Goal: Task Accomplishment & Management: Complete application form

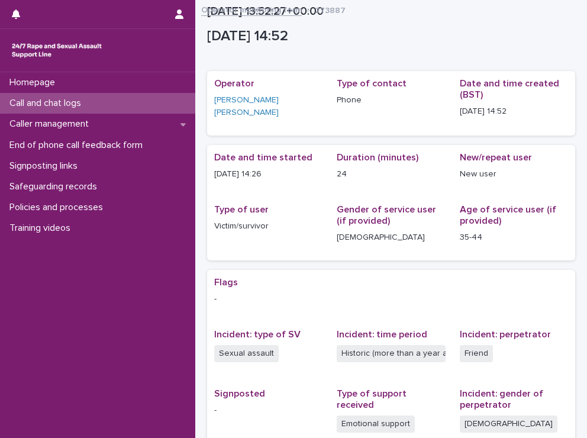
scroll to position [167, 0]
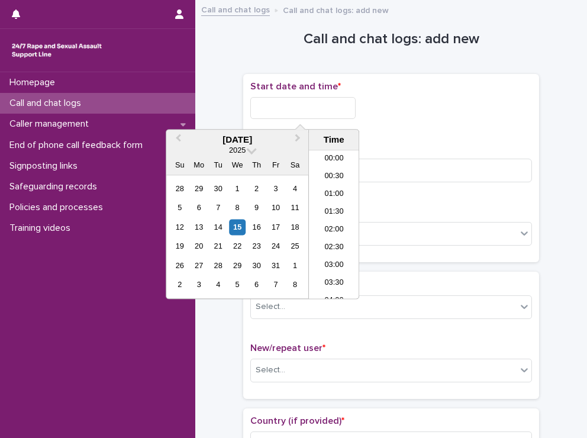
click at [329, 111] on input "text" at bounding box center [302, 108] width 105 height 22
click at [338, 177] on li "15:00" at bounding box center [334, 172] width 50 height 18
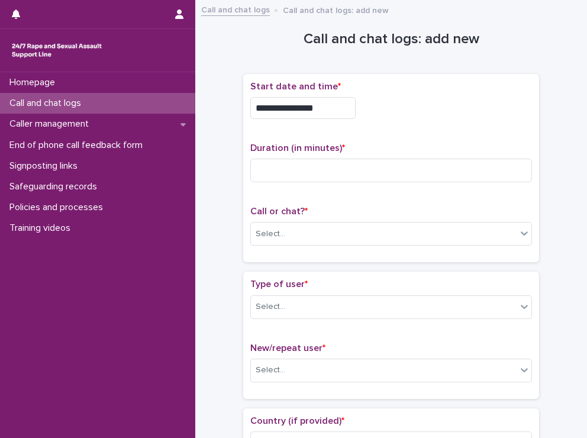
click at [322, 110] on input "**********" at bounding box center [302, 108] width 105 height 22
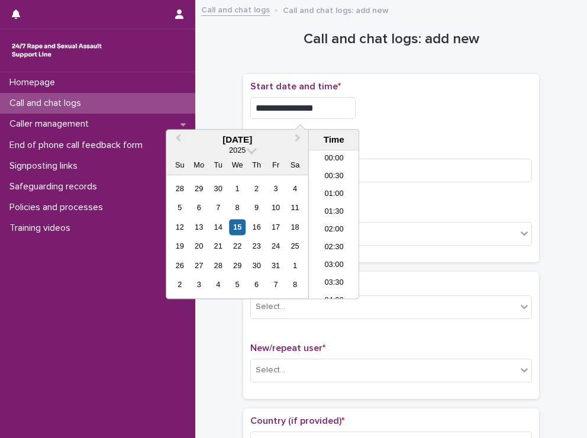
scroll to position [467, 0]
click at [322, 110] on input "**********" at bounding box center [302, 108] width 105 height 22
type input "**********"
click at [400, 126] on div "**********" at bounding box center [391, 104] width 282 height 47
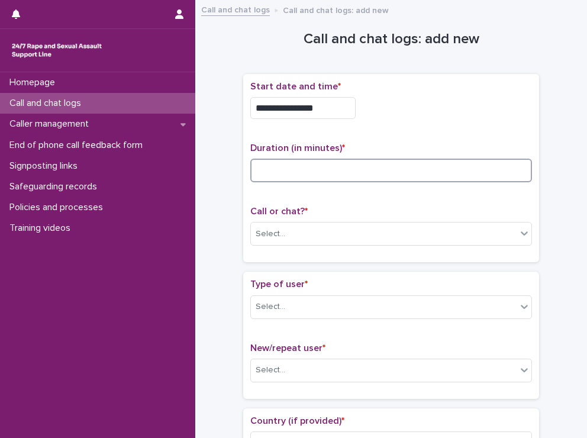
click at [298, 160] on input at bounding box center [391, 171] width 282 height 24
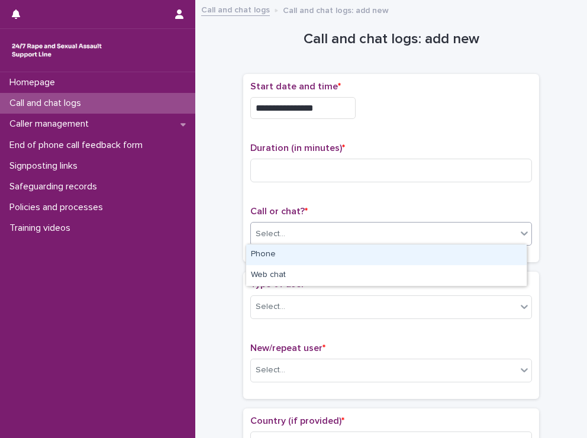
click at [308, 235] on div "Select..." at bounding box center [384, 234] width 266 height 20
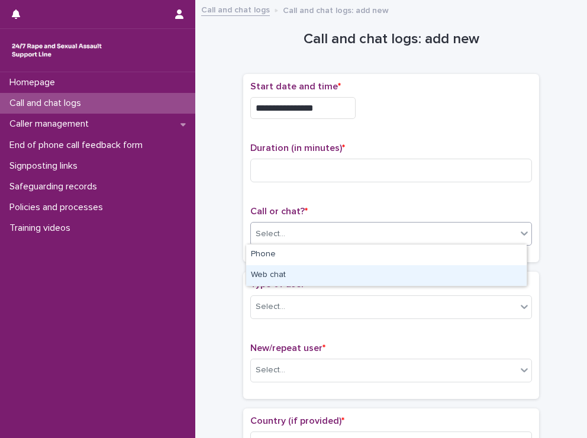
click at [302, 269] on div "Web chat" at bounding box center [386, 275] width 280 height 21
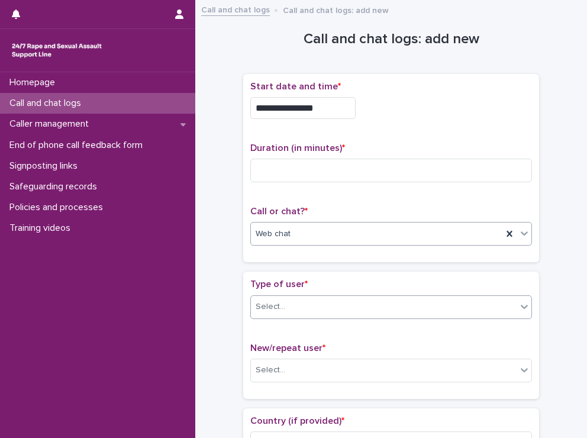
click at [297, 308] on div "Select..." at bounding box center [384, 307] width 266 height 20
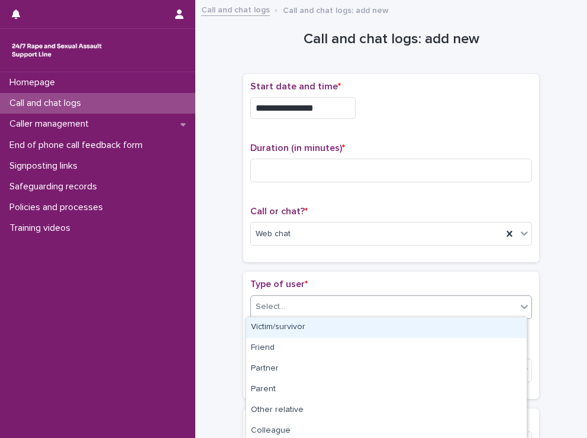
click at [279, 326] on div "Victim/survivor" at bounding box center [386, 327] width 280 height 21
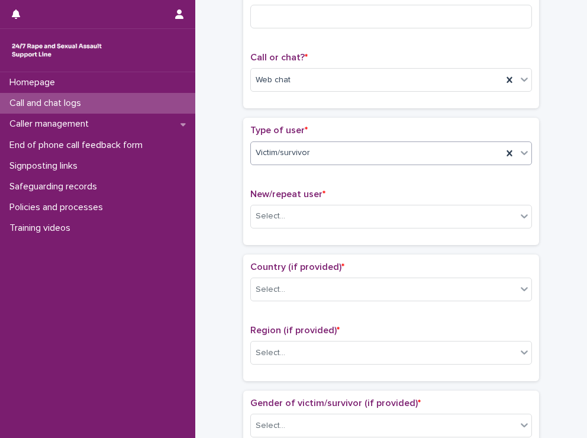
scroll to position [237, 0]
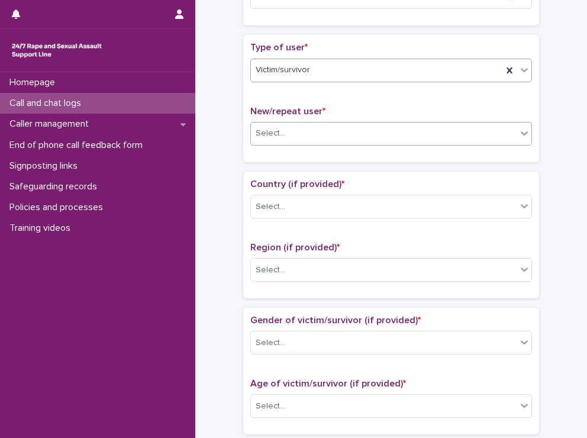
click at [331, 134] on div "Select..." at bounding box center [384, 134] width 266 height 20
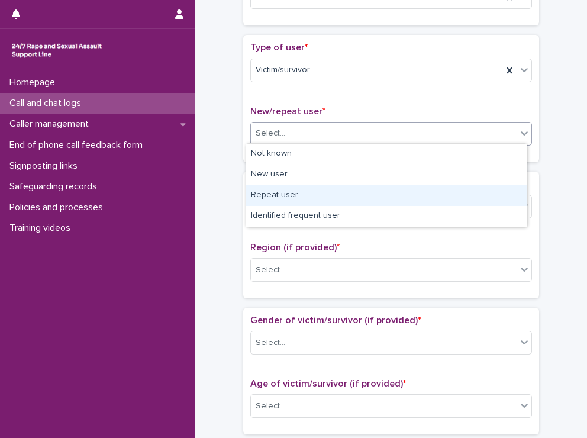
click at [308, 190] on div "Repeat user" at bounding box center [386, 195] width 280 height 21
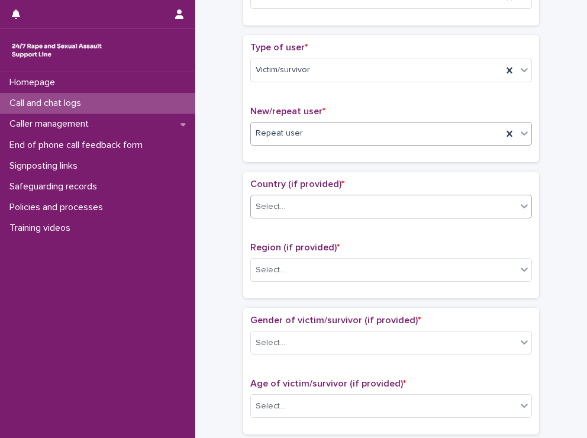
click at [308, 197] on div "Select..." at bounding box center [384, 207] width 266 height 20
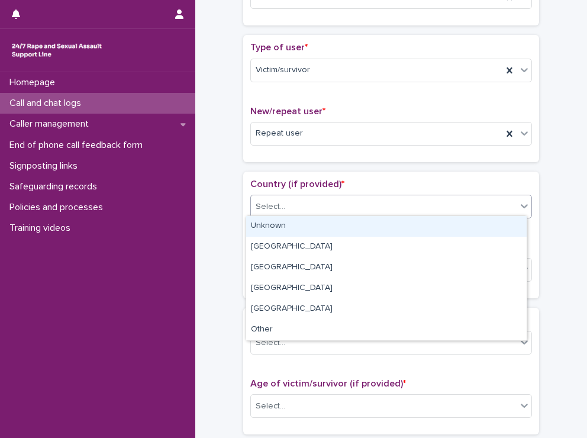
click at [294, 227] on div "Unknown" at bounding box center [386, 226] width 280 height 21
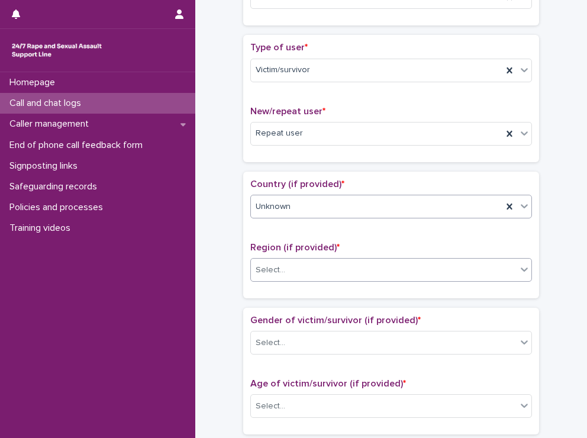
click at [292, 261] on div "Select..." at bounding box center [384, 270] width 266 height 20
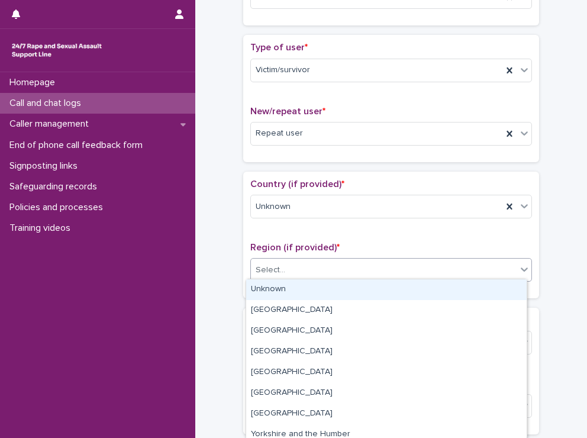
click at [293, 283] on div "Unknown" at bounding box center [386, 289] width 280 height 21
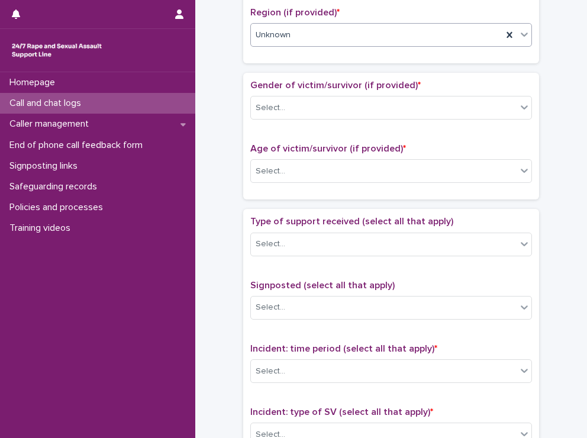
scroll to position [473, 0]
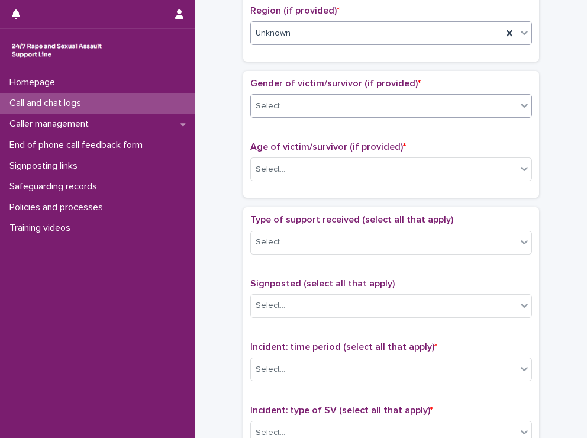
click at [380, 105] on div "Select..." at bounding box center [384, 106] width 266 height 20
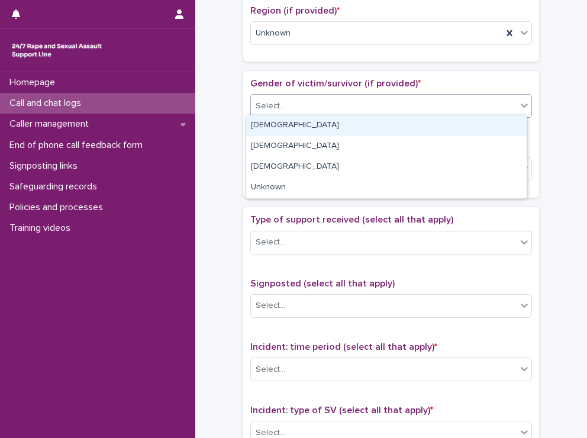
click at [374, 125] on div "[DEMOGRAPHIC_DATA]" at bounding box center [386, 125] width 280 height 21
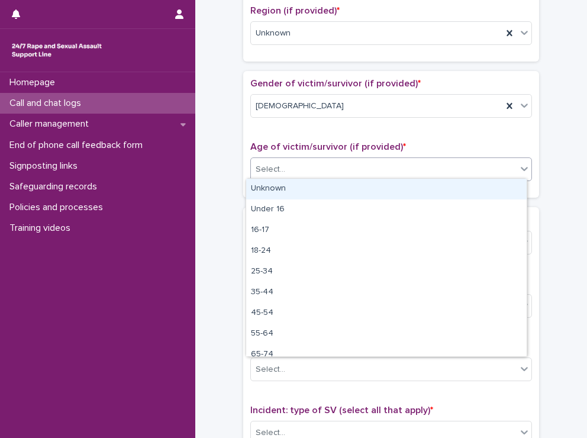
click at [318, 163] on div "Select..." at bounding box center [384, 170] width 266 height 20
click at [282, 190] on div "Unknown" at bounding box center [386, 189] width 280 height 21
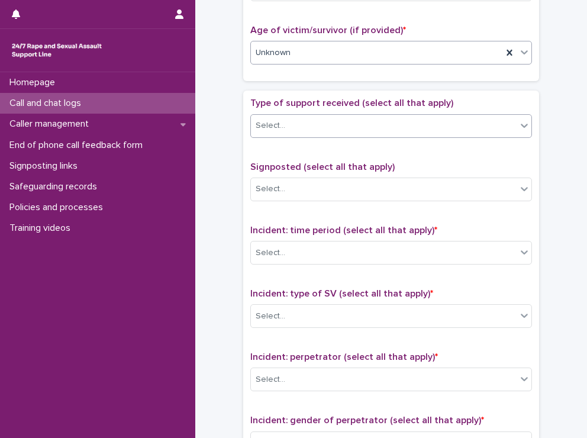
scroll to position [592, 0]
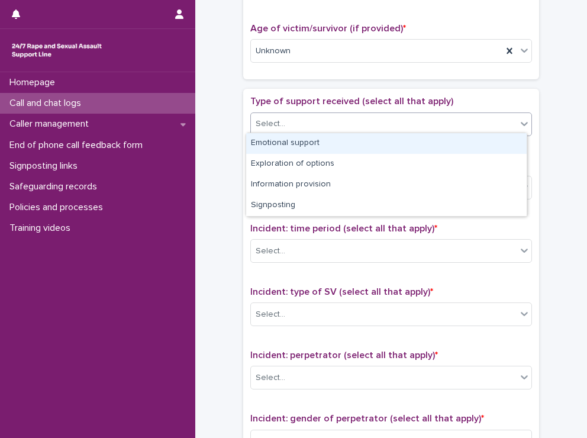
click at [305, 129] on div "Select..." at bounding box center [384, 124] width 266 height 20
click at [293, 139] on div "Emotional support" at bounding box center [386, 143] width 280 height 21
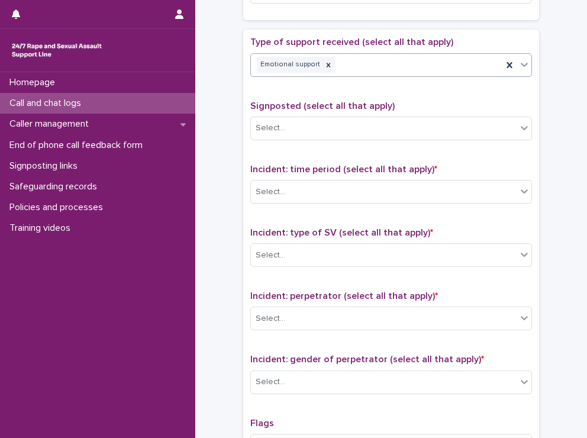
scroll to position [710, 0]
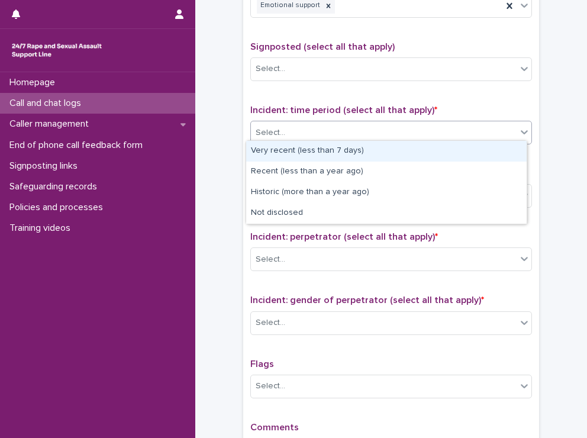
click at [304, 139] on div "Select..." at bounding box center [391, 133] width 282 height 24
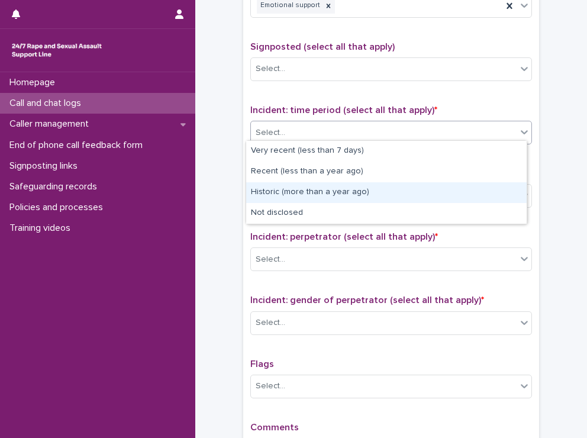
click at [277, 189] on div "Historic (more than a year ago)" at bounding box center [386, 192] width 280 height 21
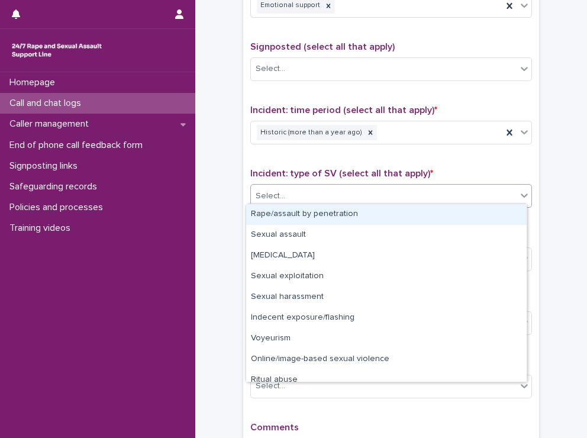
click at [277, 190] on div "Select..." at bounding box center [271, 196] width 30 height 12
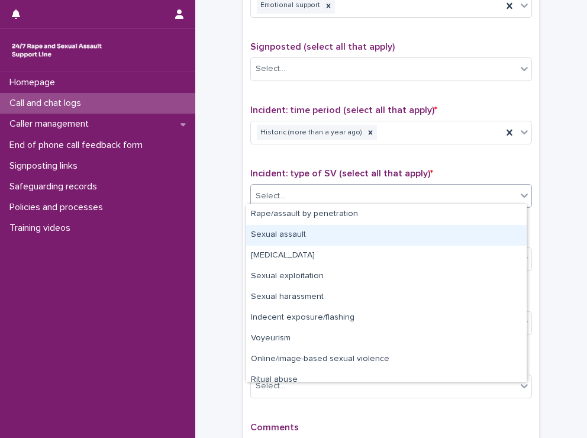
scroll to position [30, 0]
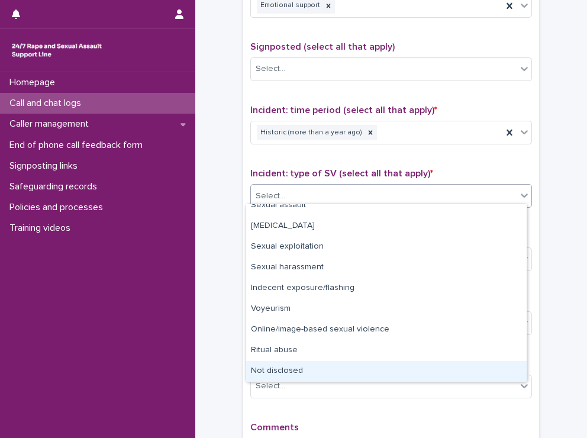
click at [480, 367] on div "Not disclosed" at bounding box center [386, 371] width 280 height 21
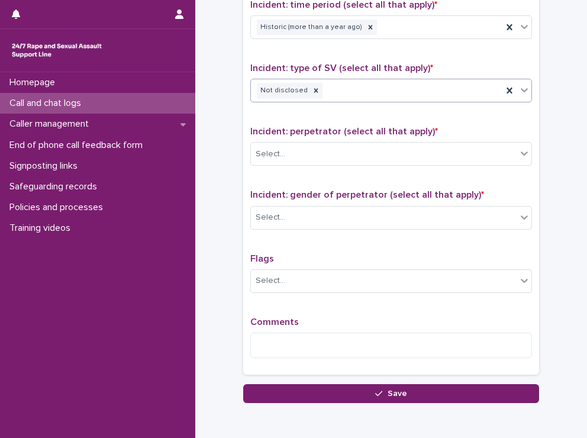
scroll to position [828, 0]
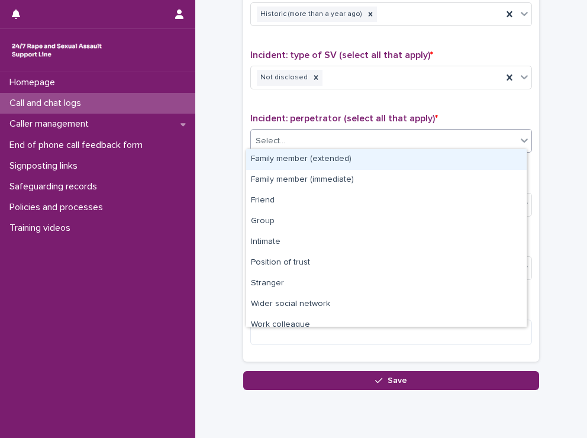
click at [383, 137] on div "Select..." at bounding box center [384, 141] width 266 height 20
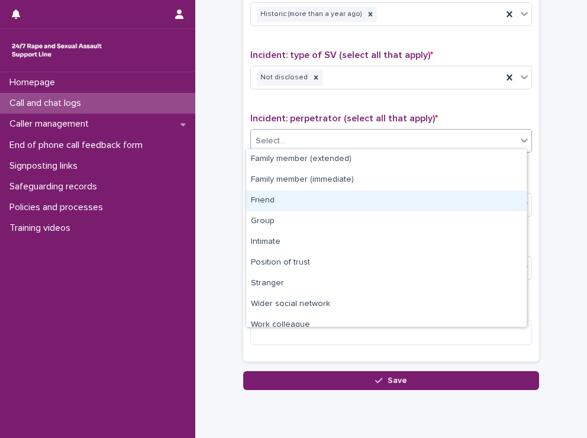
scroll to position [50, 0]
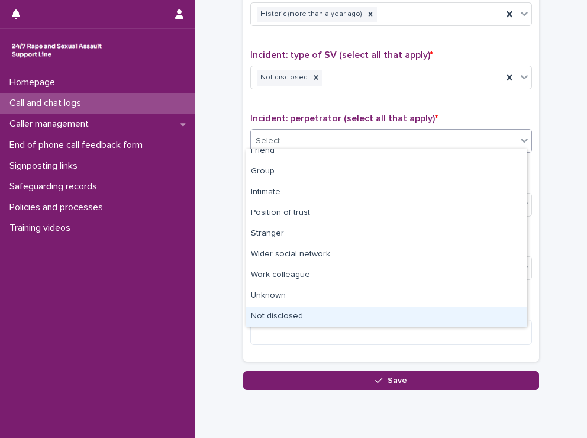
click at [314, 316] on div "Not disclosed" at bounding box center [386, 316] width 280 height 21
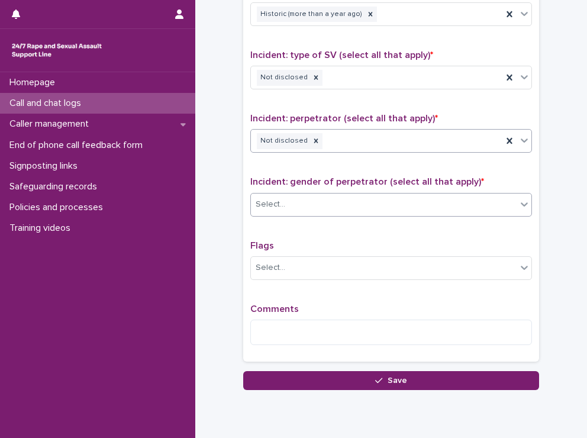
click at [355, 200] on div "Select..." at bounding box center [384, 205] width 266 height 20
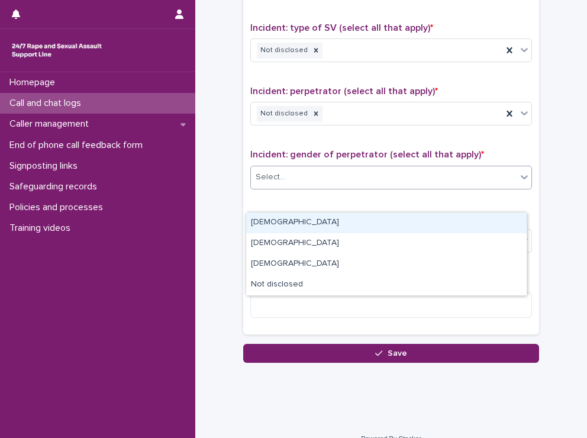
scroll to position [868, 0]
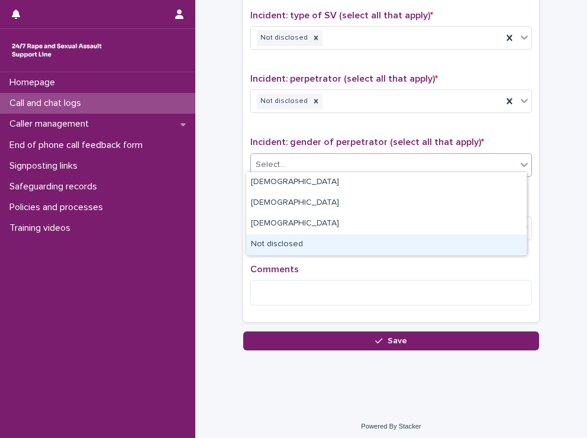
click at [346, 243] on div "Not disclosed" at bounding box center [386, 244] width 280 height 21
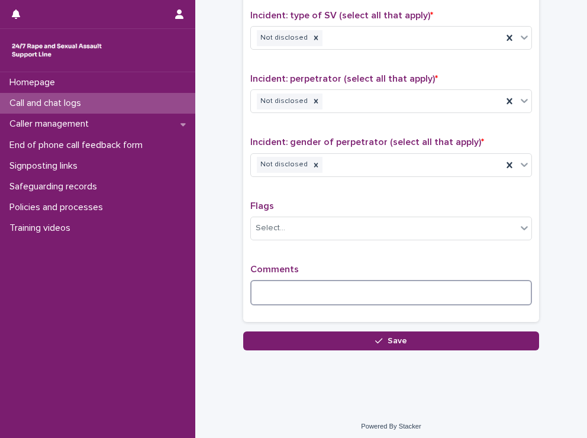
click at [312, 290] on textarea at bounding box center [391, 292] width 282 height 25
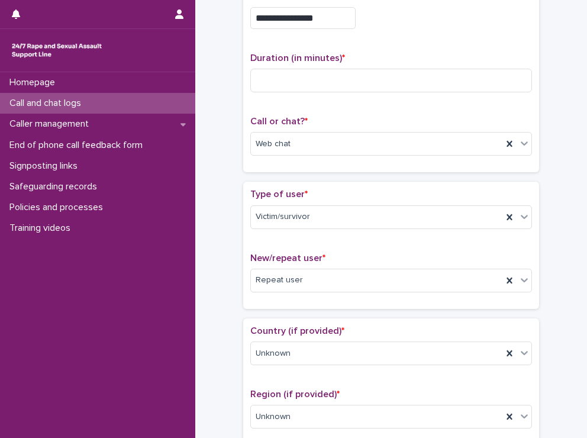
scroll to position [0, 0]
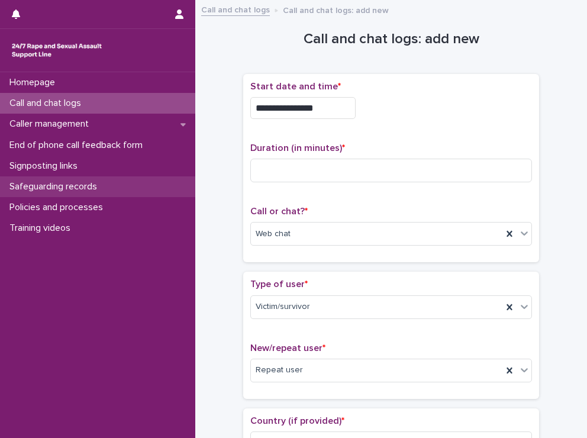
type textarea "**********"
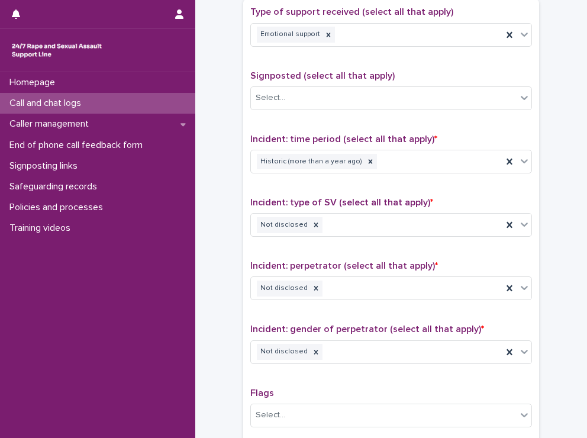
scroll to position [710, 0]
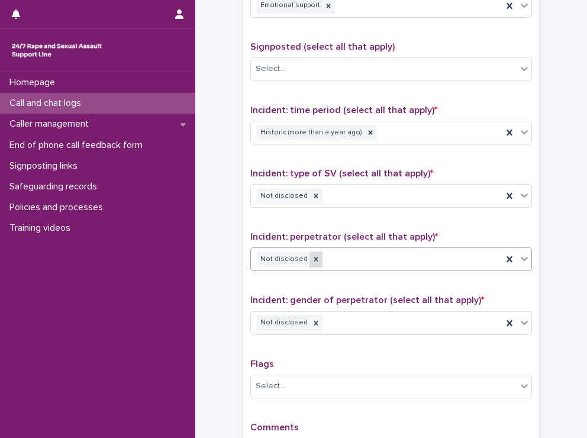
click at [312, 255] on icon at bounding box center [316, 259] width 8 height 8
click at [336, 250] on div "Select..." at bounding box center [384, 260] width 266 height 20
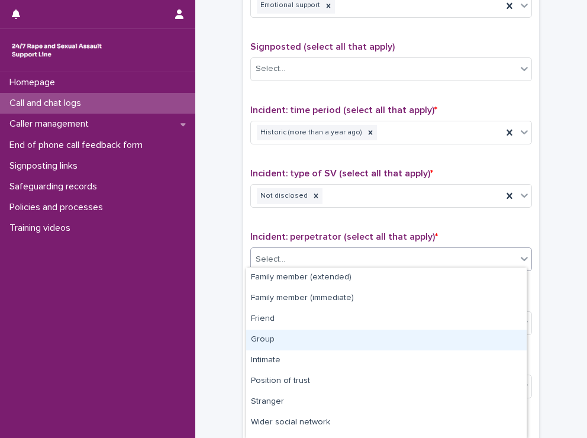
click at [317, 341] on div "Group" at bounding box center [386, 339] width 280 height 21
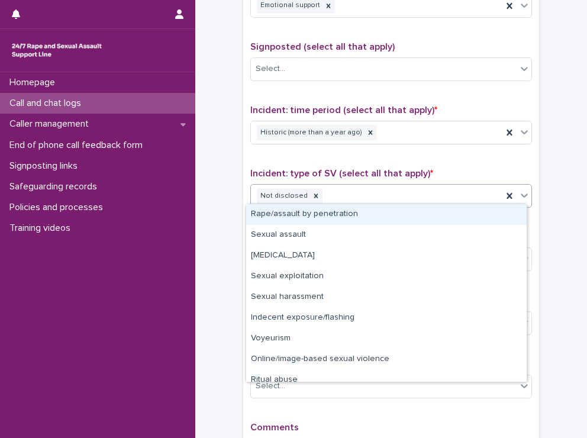
click at [360, 191] on div "Not disclosed" at bounding box center [376, 196] width 251 height 21
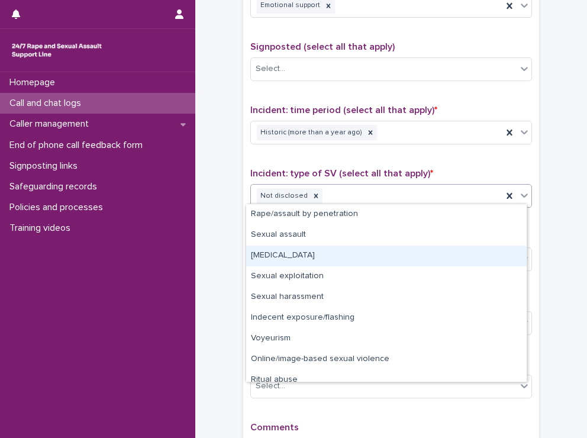
click at [355, 261] on div "[MEDICAL_DATA]" at bounding box center [386, 255] width 280 height 21
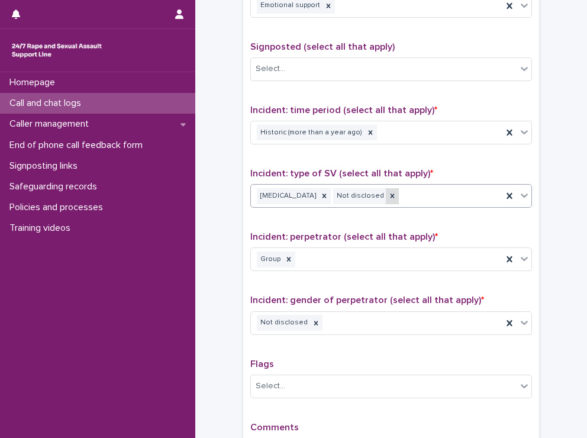
click at [388, 192] on icon at bounding box center [392, 196] width 8 height 8
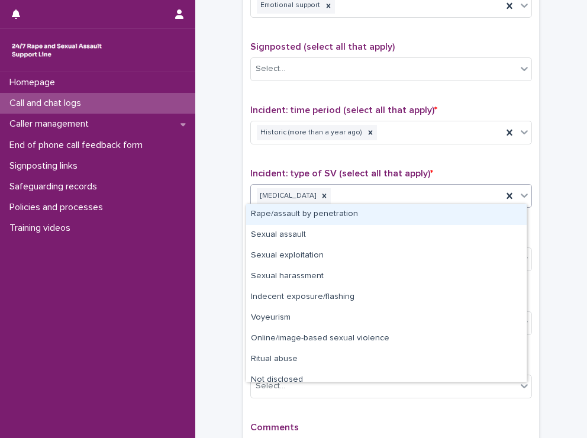
click at [397, 189] on div "[MEDICAL_DATA]" at bounding box center [376, 196] width 251 height 21
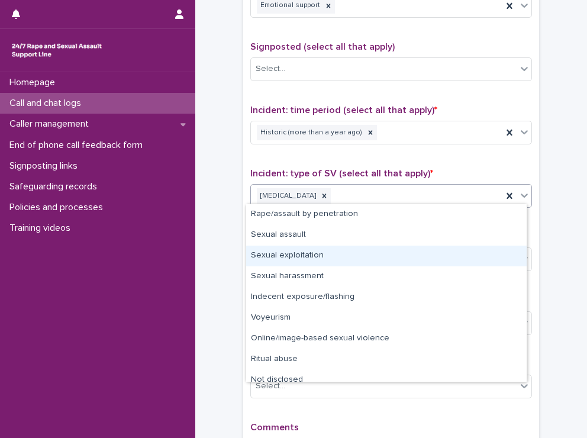
click at [385, 260] on div "Sexual exploitation" at bounding box center [386, 255] width 280 height 21
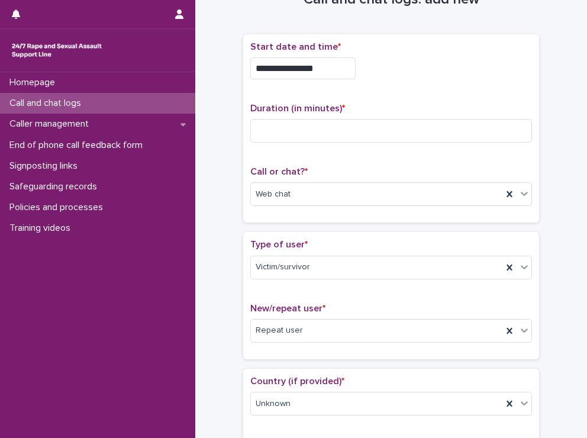
scroll to position [0, 0]
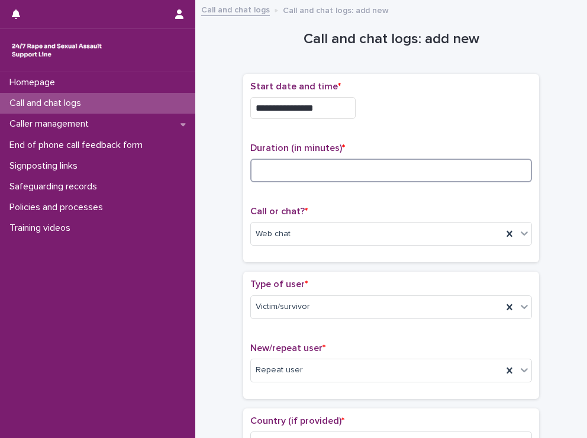
click at [365, 166] on input at bounding box center [391, 171] width 282 height 24
click at [421, 170] on input "*" at bounding box center [391, 171] width 282 height 24
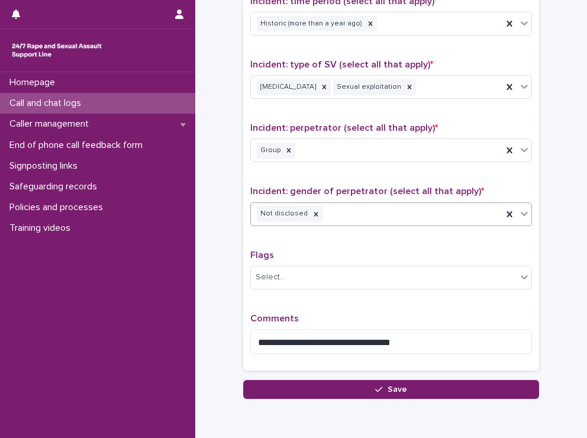
scroll to position [868, 0]
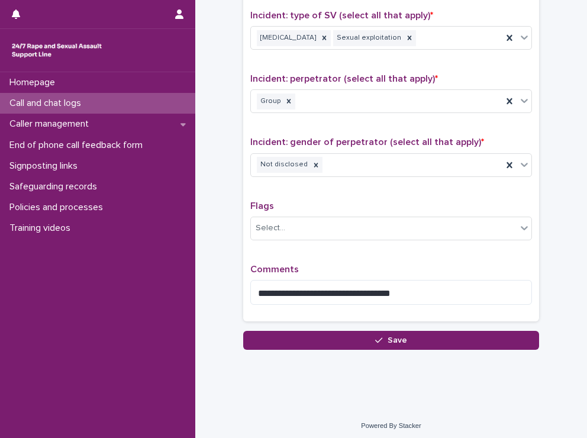
type input "**"
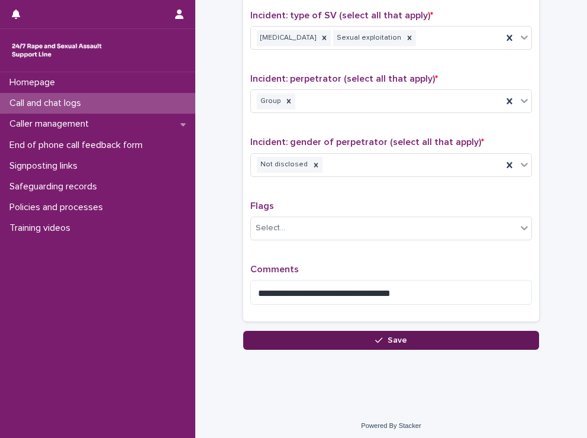
click at [428, 337] on button "Save" at bounding box center [391, 340] width 296 height 19
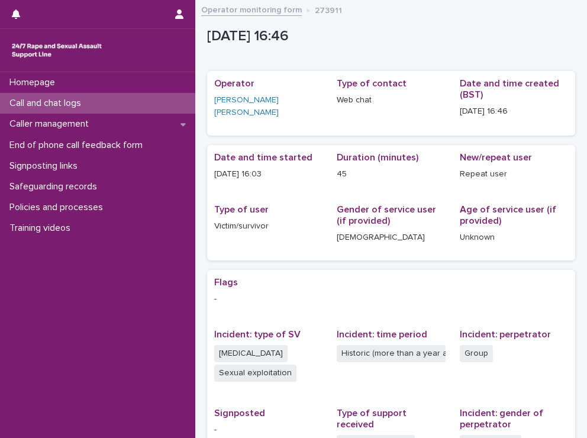
scroll to position [59, 0]
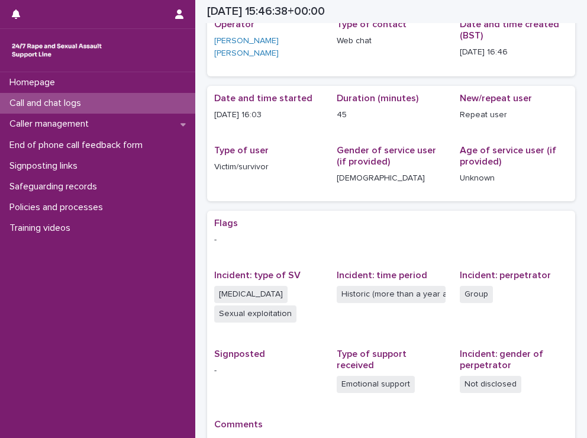
click at [141, 104] on div "Call and chat logs" at bounding box center [97, 103] width 195 height 21
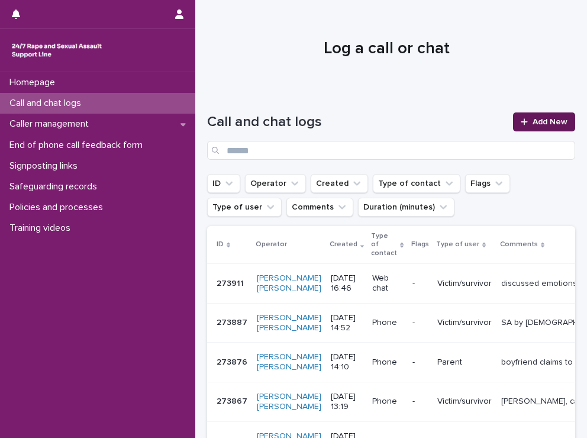
click at [542, 122] on span "Add New" at bounding box center [549, 122] width 35 height 8
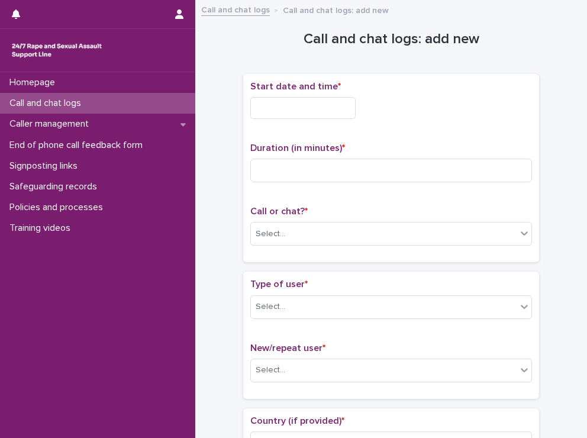
click at [274, 109] on input "text" at bounding box center [302, 108] width 105 height 22
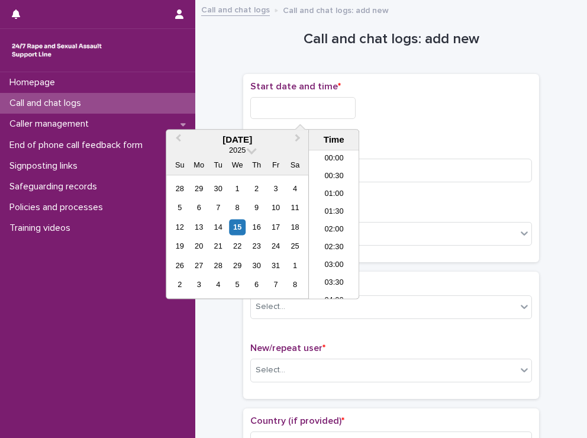
scroll to position [538, 0]
click at [336, 219] on li "17:00" at bounding box center [334, 225] width 50 height 18
click at [327, 102] on input "**********" at bounding box center [302, 108] width 105 height 22
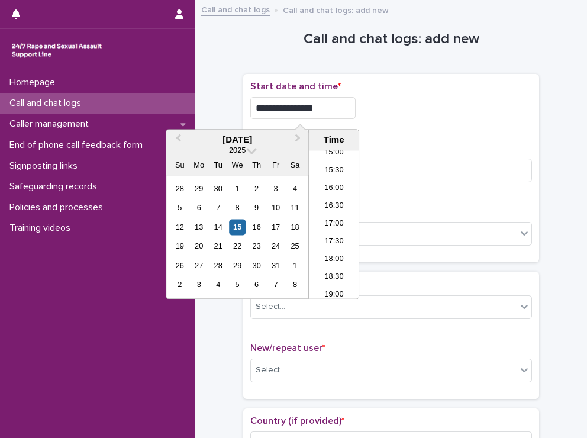
type input "**********"
click at [447, 109] on div "**********" at bounding box center [391, 108] width 282 height 22
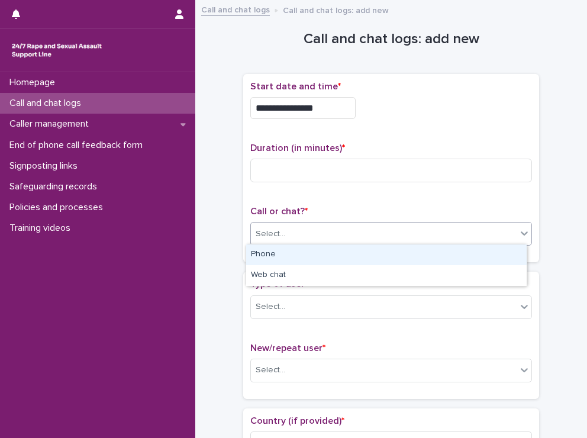
click at [348, 238] on div "Select..." at bounding box center [384, 234] width 266 height 20
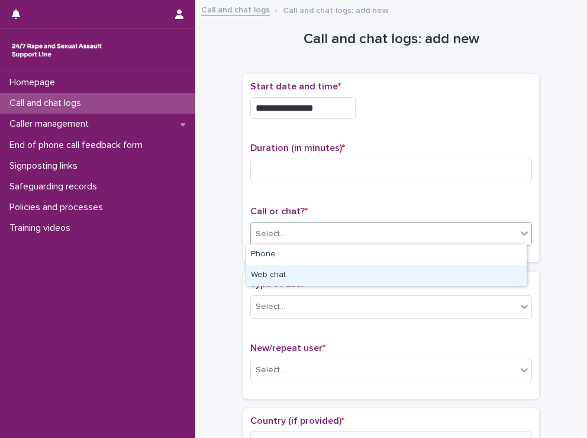
click at [362, 273] on div "Web chat" at bounding box center [386, 275] width 280 height 21
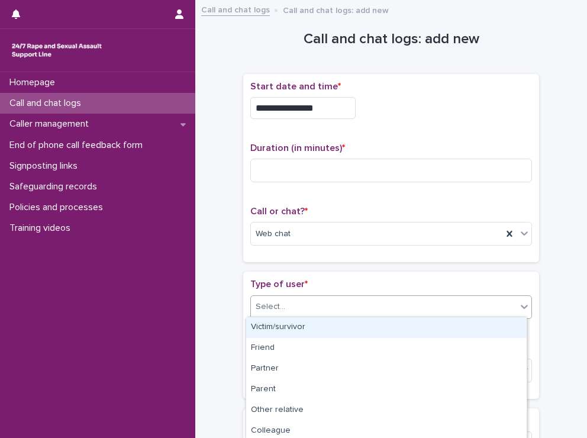
click at [344, 305] on div "Select..." at bounding box center [384, 307] width 266 height 20
click at [343, 326] on div "Victim/survivor" at bounding box center [386, 327] width 280 height 21
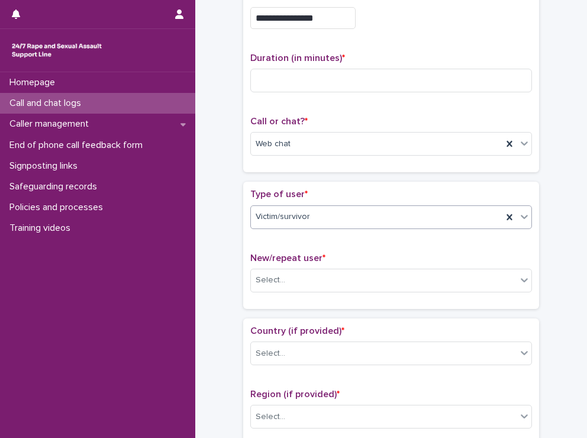
scroll to position [118, 0]
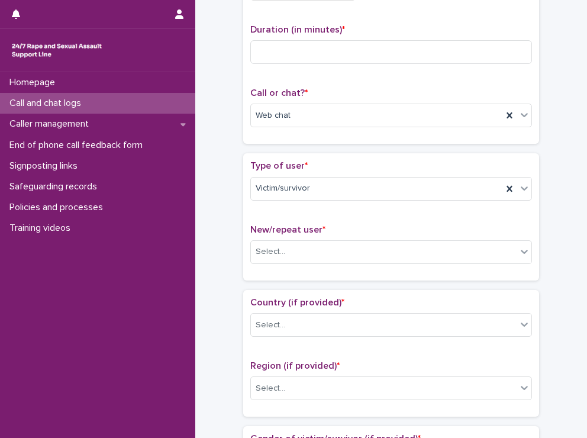
click at [380, 263] on div "New/repeat user * Select..." at bounding box center [391, 248] width 282 height 49
click at [380, 253] on div "Select..." at bounding box center [384, 252] width 266 height 20
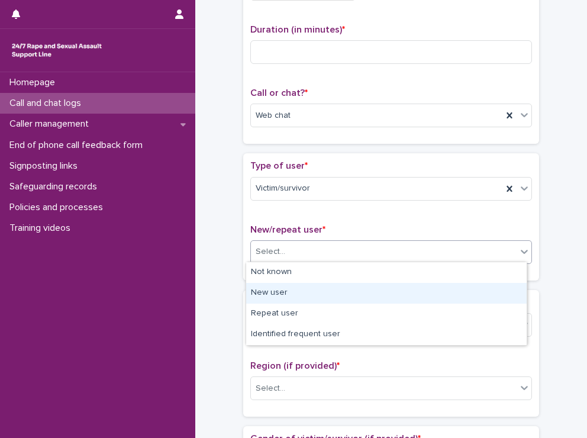
click at [380, 287] on div "New user" at bounding box center [386, 293] width 280 height 21
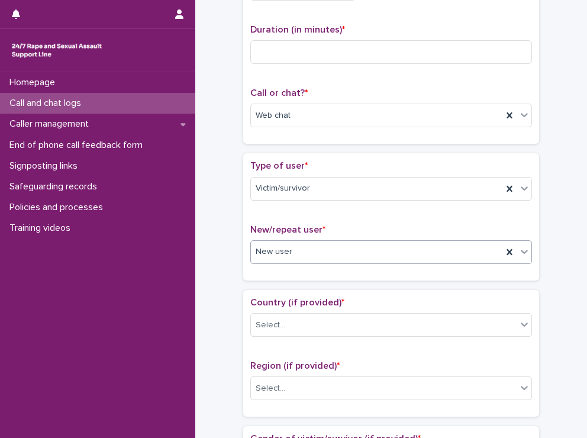
click at [380, 335] on div "Country (if provided) * Select..." at bounding box center [391, 321] width 282 height 49
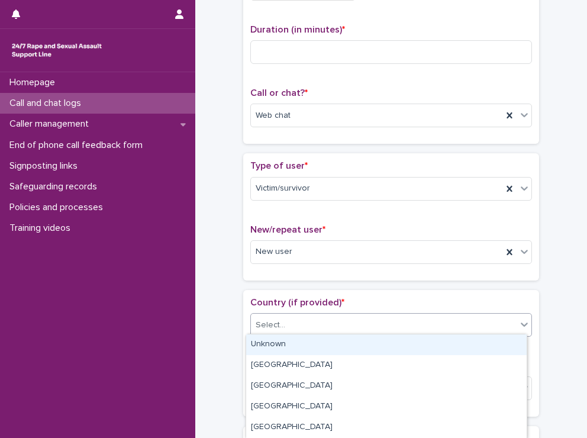
click at [380, 323] on div "Select..." at bounding box center [384, 325] width 266 height 20
click at [378, 347] on div "Unknown" at bounding box center [386, 344] width 280 height 21
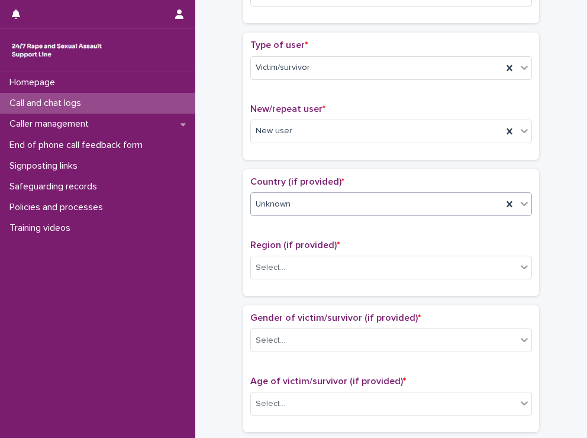
scroll to position [296, 0]
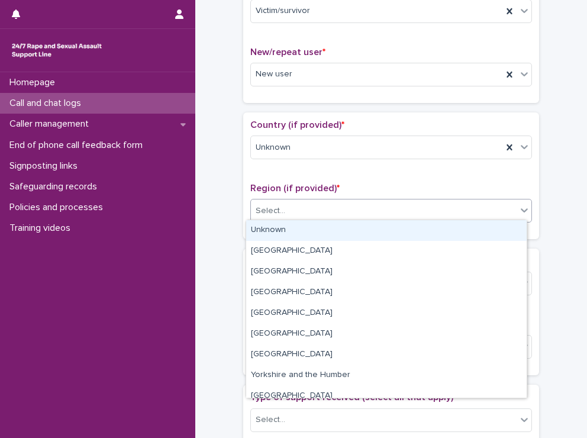
click at [373, 217] on div "Select..." at bounding box center [384, 211] width 266 height 20
click at [371, 227] on div "Unknown" at bounding box center [386, 230] width 280 height 21
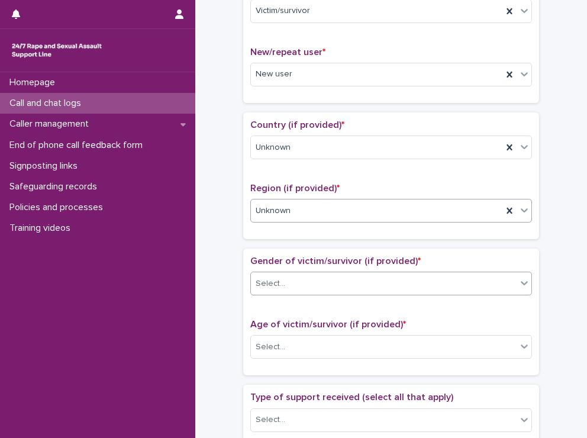
click at [353, 281] on div "Select..." at bounding box center [384, 284] width 266 height 20
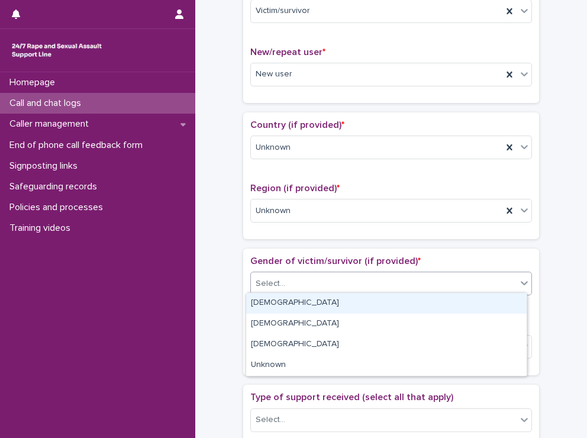
click at [350, 299] on div "[DEMOGRAPHIC_DATA]" at bounding box center [386, 303] width 280 height 21
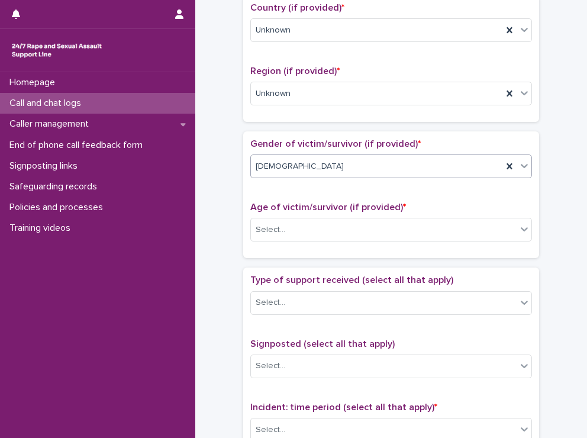
scroll to position [414, 0]
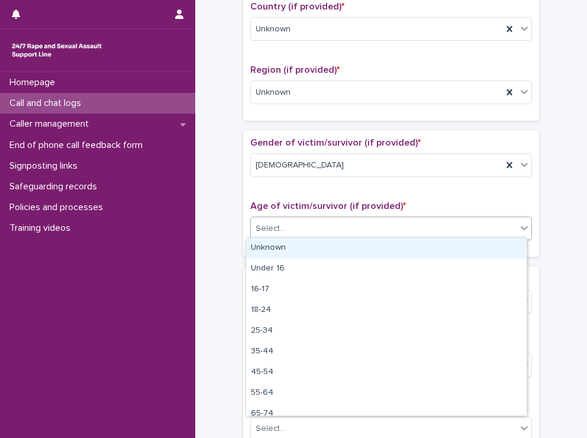
click at [362, 232] on div "Select..." at bounding box center [384, 229] width 266 height 20
click at [364, 253] on div "Unknown" at bounding box center [386, 248] width 280 height 21
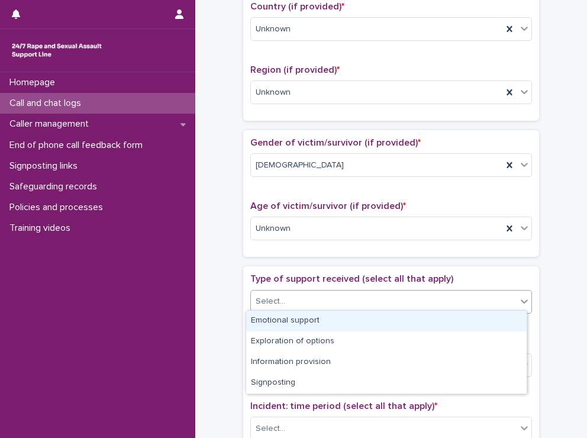
click at [357, 303] on div "Select..." at bounding box center [384, 302] width 266 height 20
click at [353, 315] on div "Emotional support" at bounding box center [386, 321] width 280 height 21
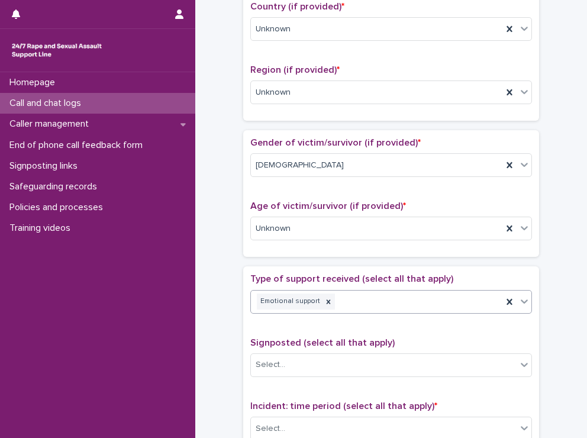
click at [362, 299] on div "Emotional support" at bounding box center [376, 301] width 251 height 21
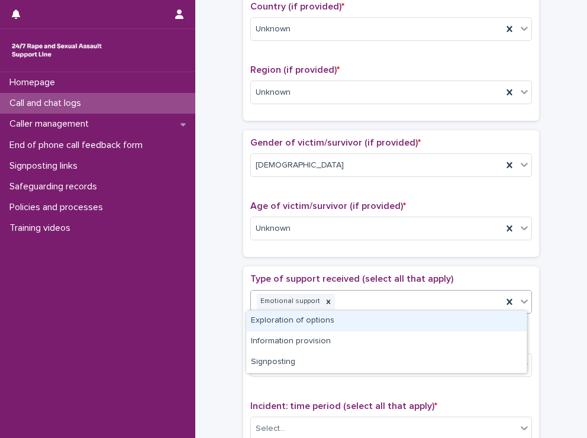
click at [363, 321] on div "Exploration of options" at bounding box center [386, 321] width 280 height 21
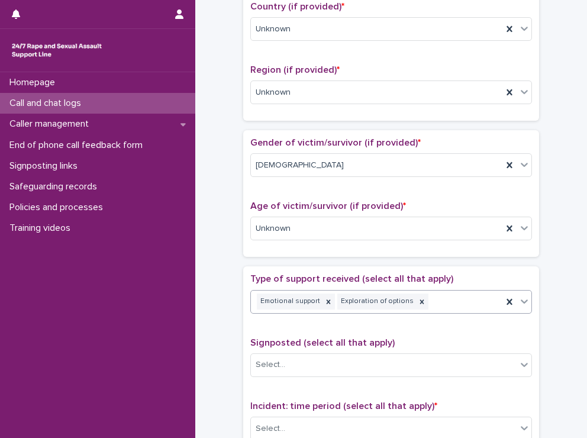
click at [438, 305] on div "Emotional support Exploration of options" at bounding box center [376, 301] width 251 height 21
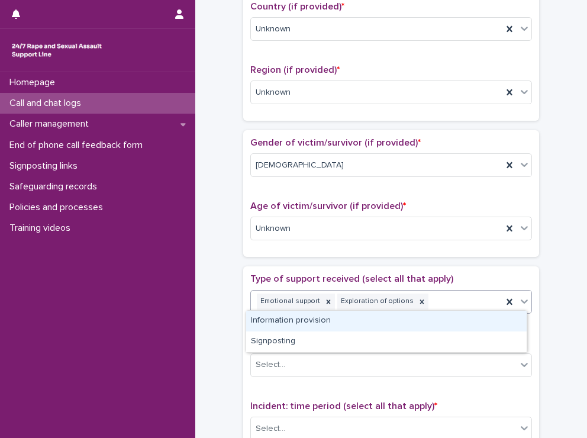
click at [426, 324] on div "Information provision" at bounding box center [386, 321] width 280 height 21
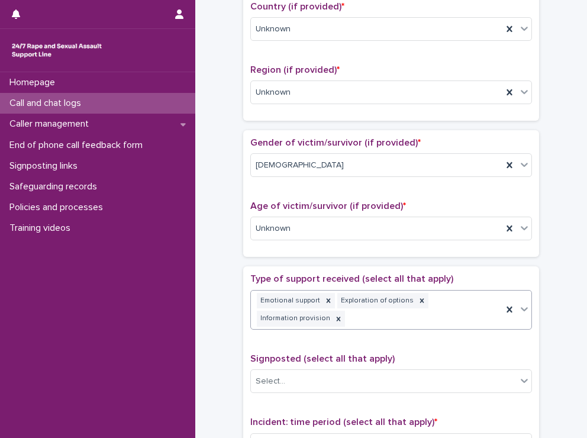
scroll to position [422, 0]
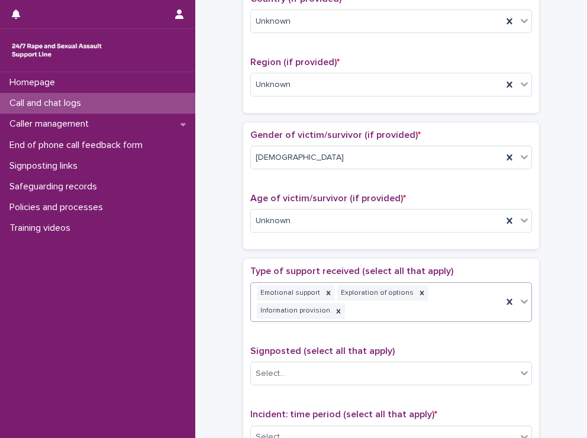
click at [461, 307] on div "Emotional support Exploration of options Information provision" at bounding box center [376, 302] width 251 height 39
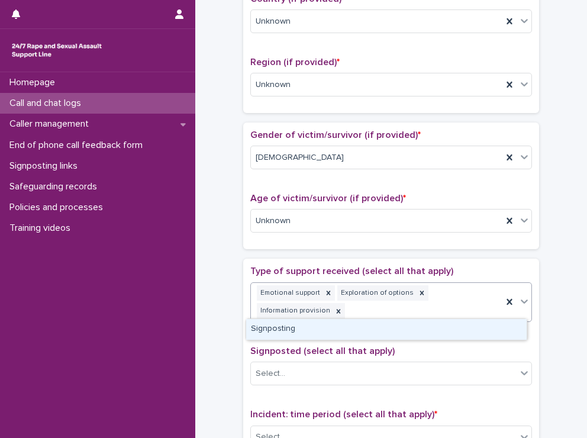
click at [435, 333] on div "Signposting" at bounding box center [386, 329] width 280 height 21
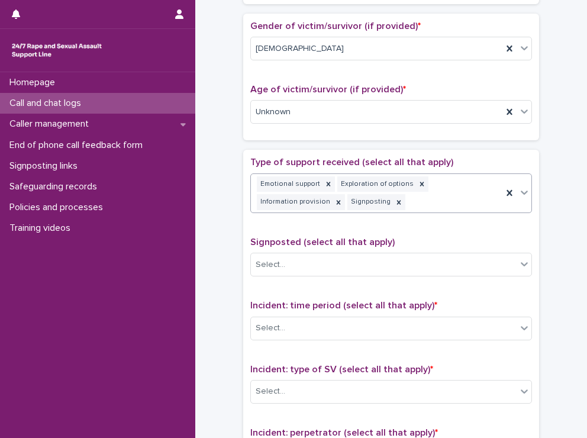
scroll to position [540, 0]
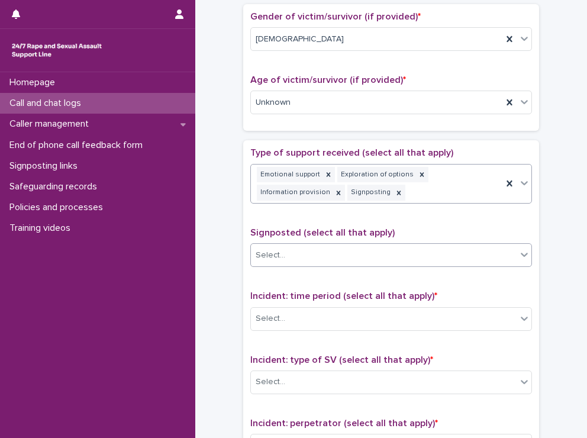
click at [398, 248] on div "Select..." at bounding box center [384, 255] width 266 height 20
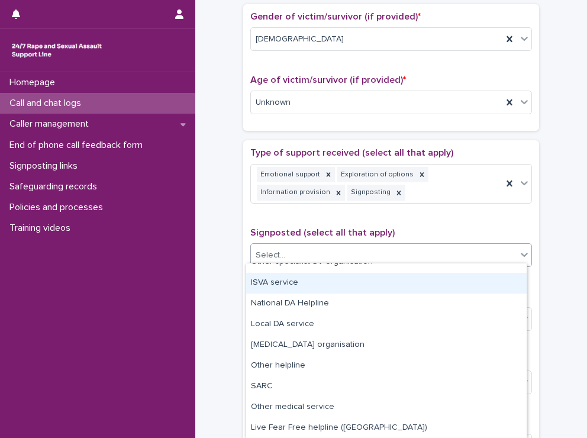
scroll to position [73, 0]
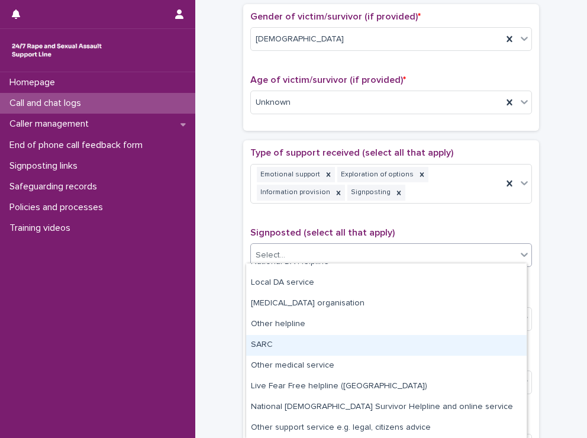
click at [383, 338] on div "SARC" at bounding box center [386, 345] width 280 height 21
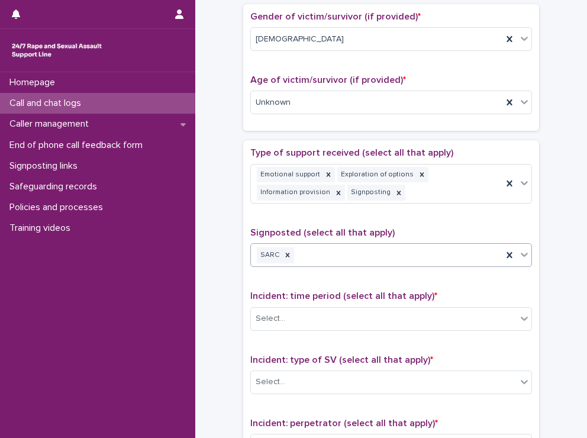
click at [422, 251] on div "SARC" at bounding box center [376, 255] width 251 height 21
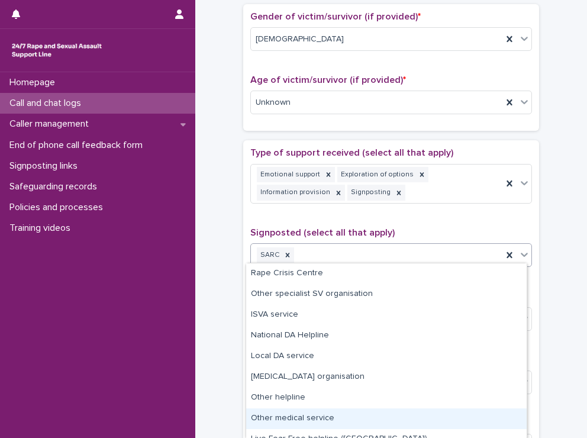
click at [335, 424] on div "Other medical service" at bounding box center [386, 418] width 280 height 21
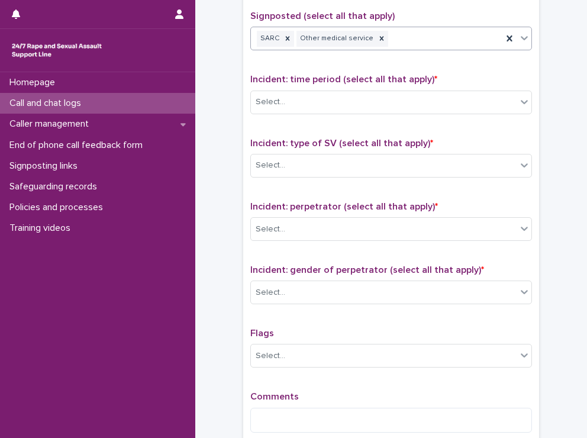
scroll to position [777, 0]
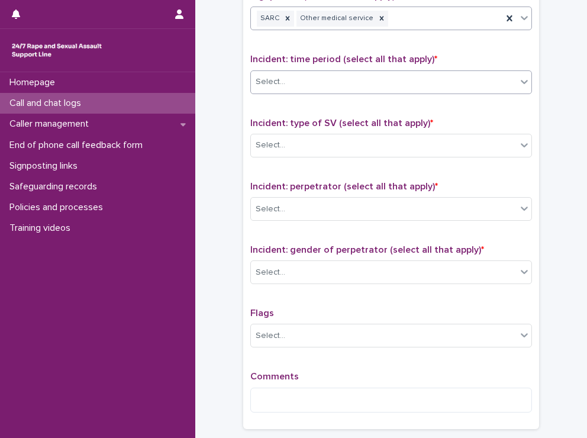
click at [370, 79] on div "Select..." at bounding box center [384, 82] width 266 height 20
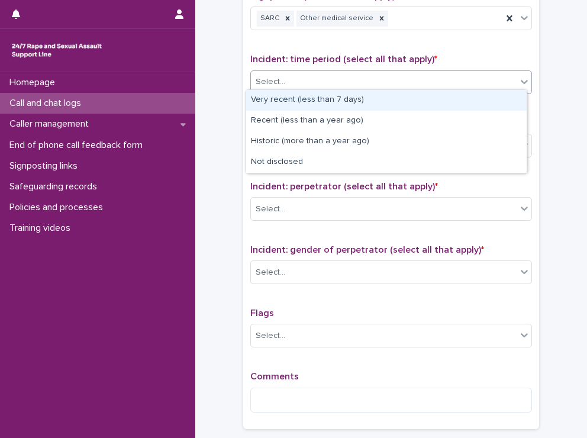
click at [366, 104] on div "Very recent (less than 7 days)" at bounding box center [386, 100] width 280 height 21
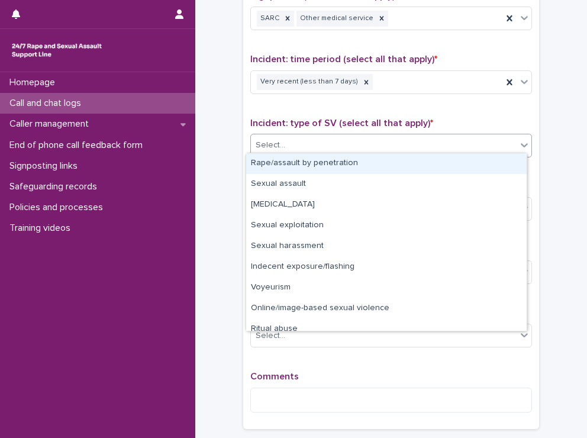
click at [366, 148] on div "Select..." at bounding box center [384, 145] width 266 height 20
click at [362, 164] on div "Rape/assault by penetration" at bounding box center [386, 163] width 280 height 21
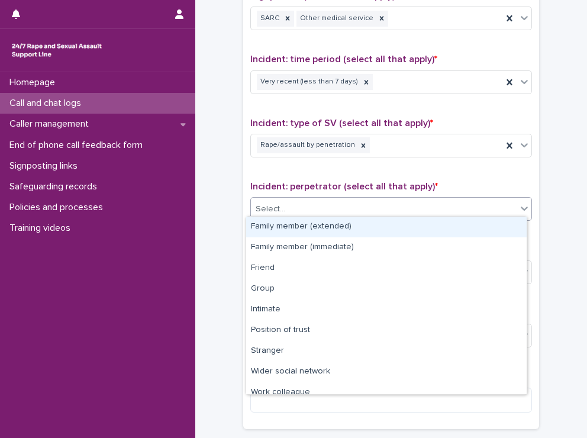
click at [358, 199] on div "Select..." at bounding box center [384, 209] width 266 height 20
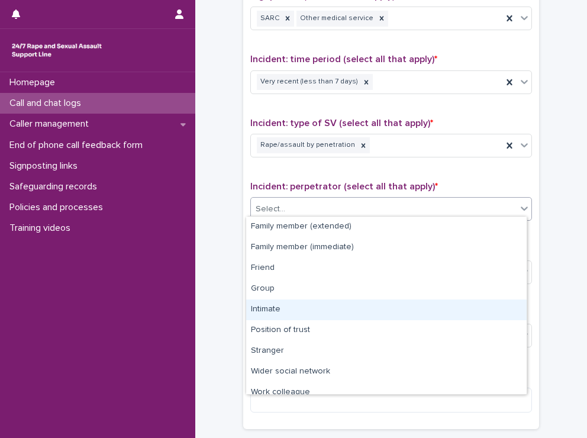
click at [350, 302] on div "Intimate" at bounding box center [386, 309] width 280 height 21
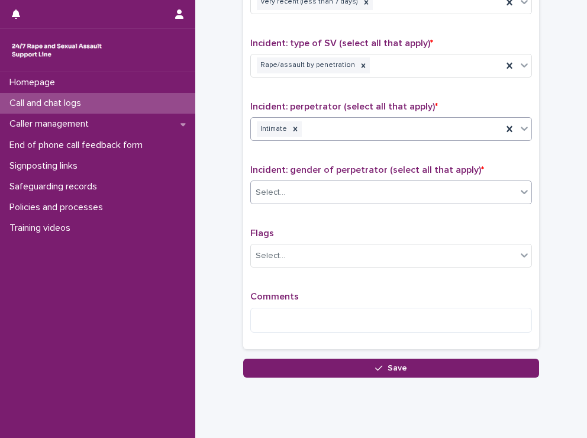
scroll to position [884, 0]
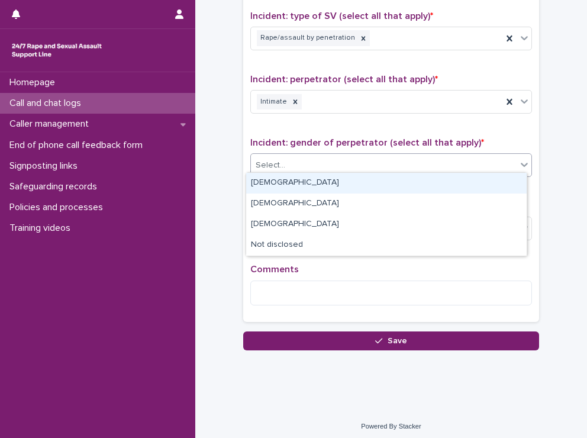
click at [370, 158] on div "Select..." at bounding box center [384, 166] width 266 height 20
click at [371, 188] on div "[DEMOGRAPHIC_DATA]" at bounding box center [386, 183] width 280 height 21
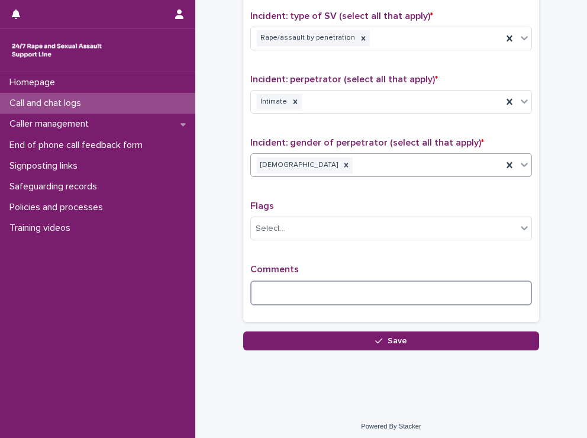
click at [364, 290] on textarea at bounding box center [391, 292] width 282 height 25
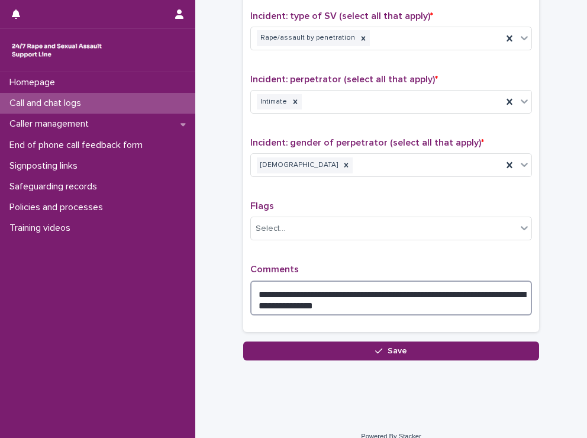
drag, startPoint x: 379, startPoint y: 295, endPoint x: 293, endPoint y: 301, distance: 85.4
click at [293, 301] on textarea "**********" at bounding box center [391, 297] width 282 height 35
type textarea "**********"
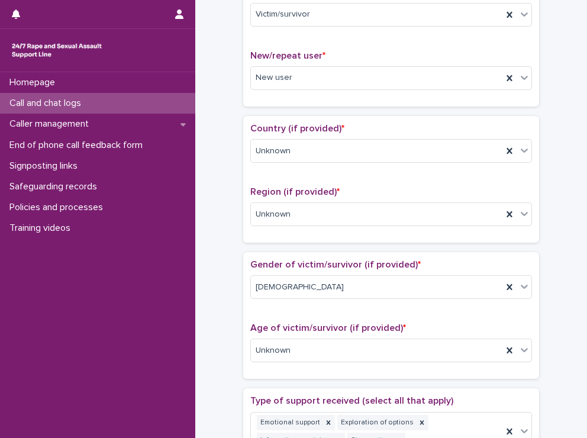
scroll to position [0, 0]
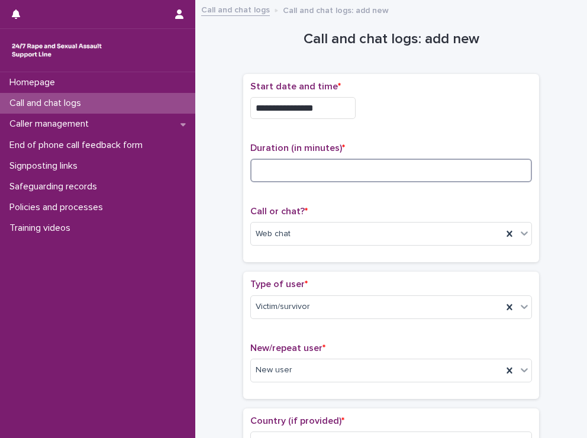
click at [357, 159] on input at bounding box center [391, 171] width 282 height 24
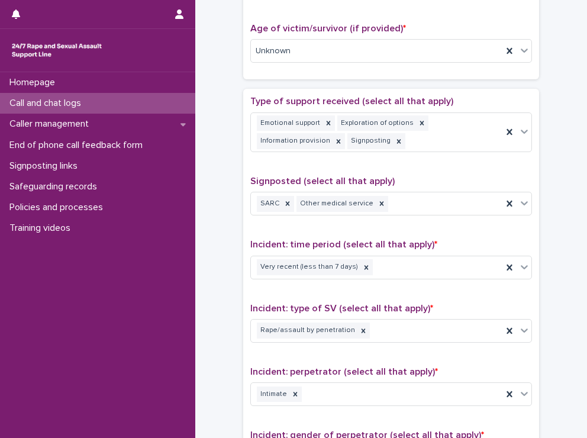
scroll to position [894, 0]
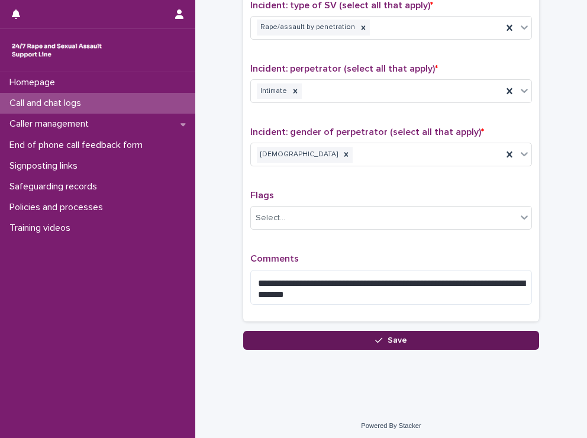
type input "**"
click at [392, 336] on span "Save" at bounding box center [397, 340] width 20 height 8
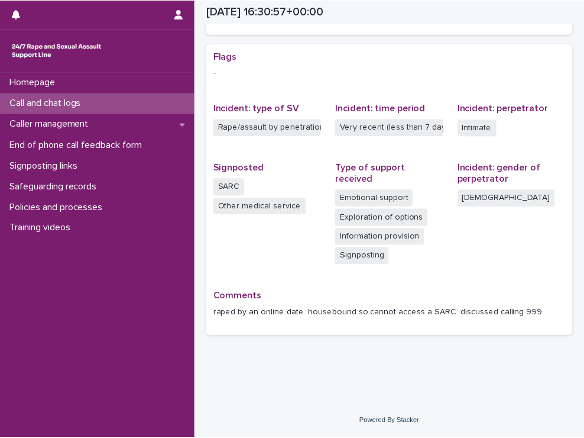
scroll to position [214, 0]
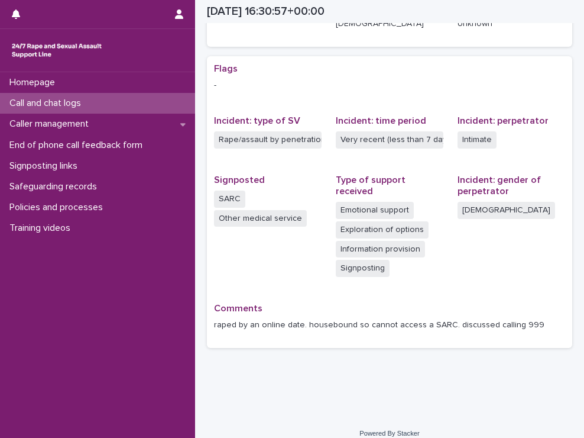
click at [106, 106] on div "Call and chat logs" at bounding box center [97, 103] width 195 height 21
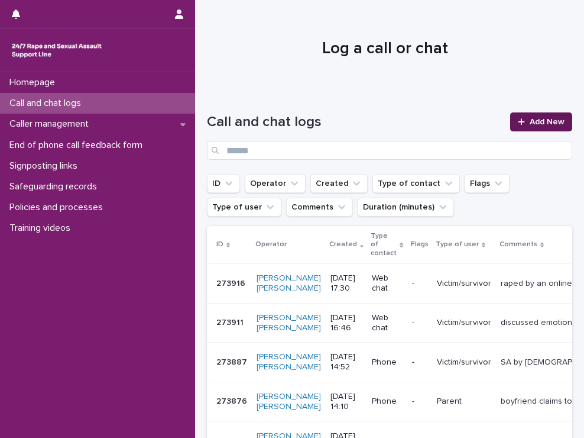
click at [530, 118] on span "Add New" at bounding box center [547, 122] width 35 height 8
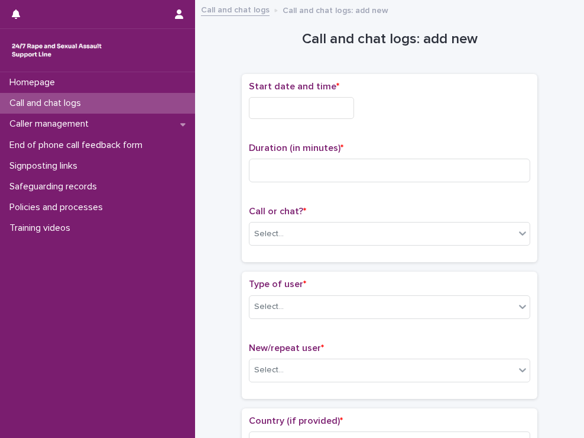
click at [272, 104] on input "text" at bounding box center [301, 108] width 105 height 22
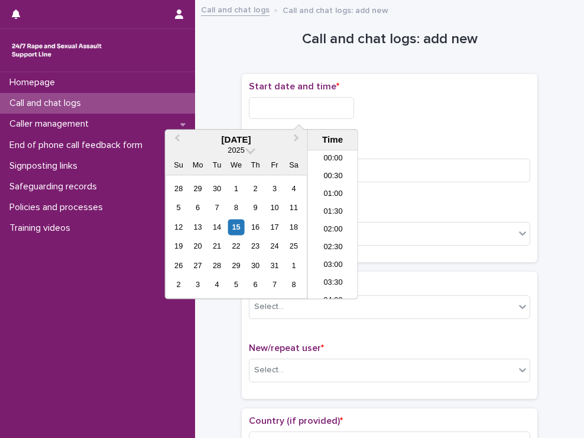
scroll to position [574, 0]
click at [327, 184] on li "17:00" at bounding box center [333, 189] width 50 height 18
click at [331, 112] on input "**********" at bounding box center [301, 108] width 105 height 22
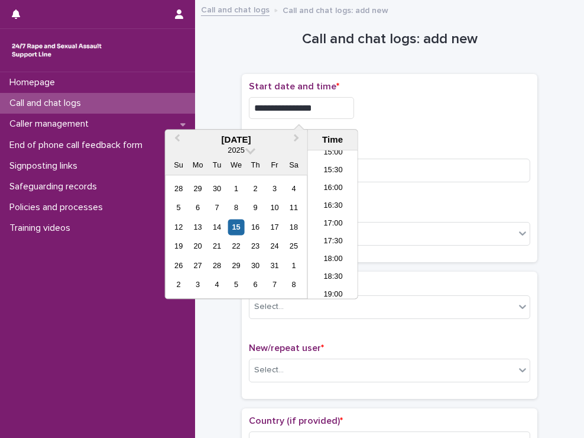
type input "**********"
click at [494, 104] on div "**********" at bounding box center [390, 108] width 282 height 22
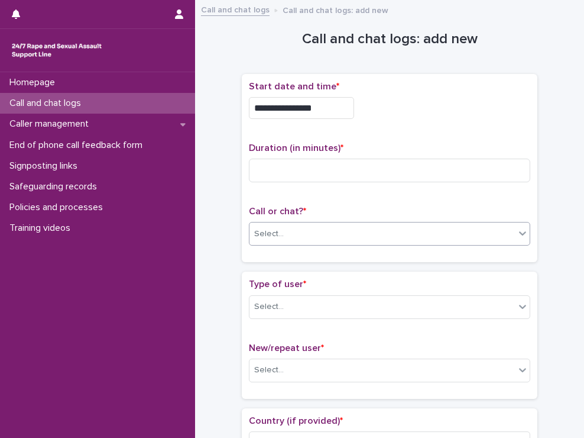
click at [330, 236] on div "Select..." at bounding box center [383, 234] width 266 height 20
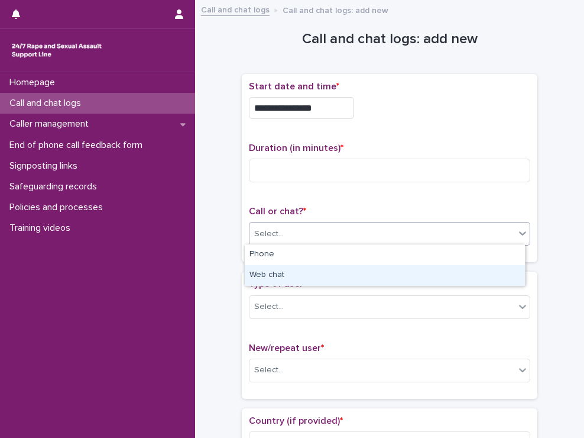
click at [327, 270] on div "Web chat" at bounding box center [385, 275] width 280 height 21
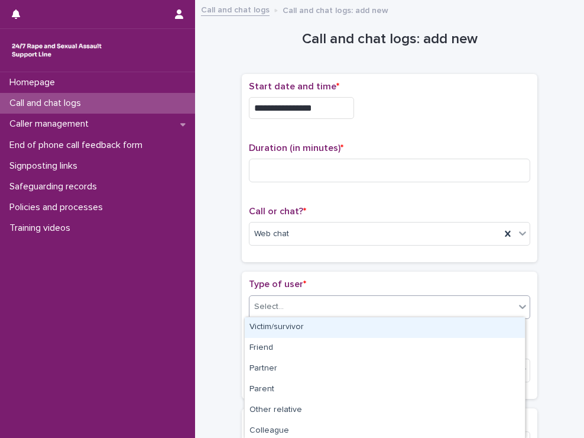
click at [322, 309] on div "Select..." at bounding box center [383, 307] width 266 height 20
click at [322, 328] on div "Victim/survivor" at bounding box center [385, 327] width 280 height 21
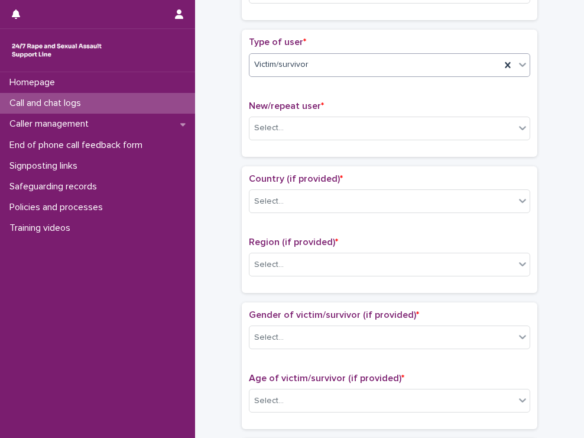
scroll to position [296, 0]
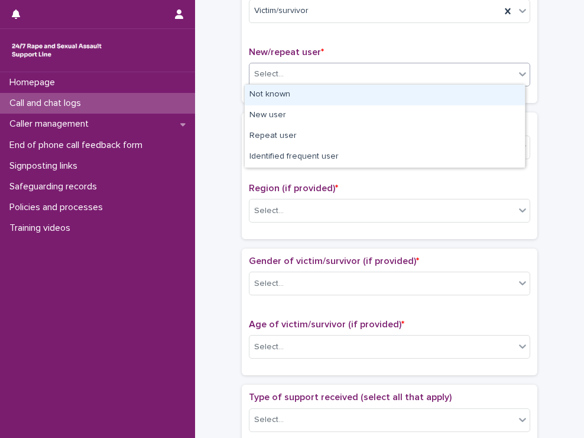
click at [378, 75] on div "Select..." at bounding box center [383, 74] width 266 height 20
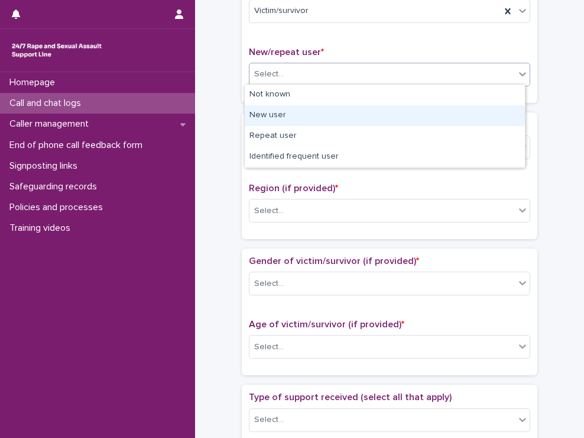
click at [376, 115] on div "New user" at bounding box center [385, 115] width 280 height 21
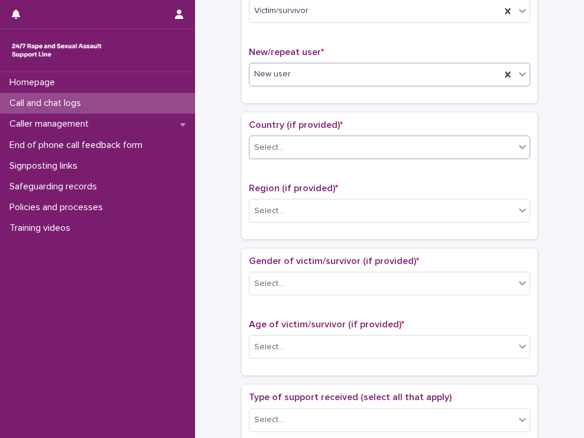
click at [376, 144] on div "Select..." at bounding box center [383, 148] width 266 height 20
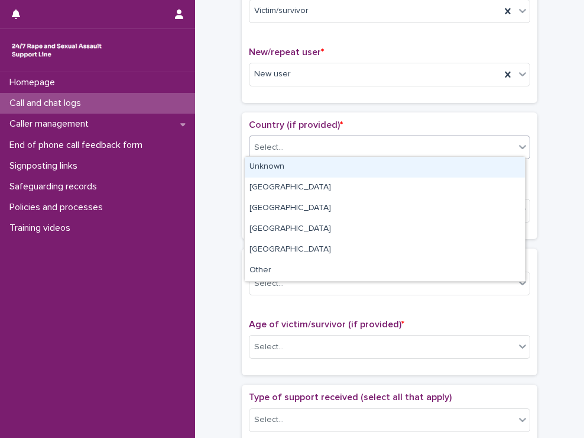
click at [376, 163] on div "Unknown" at bounding box center [385, 167] width 280 height 21
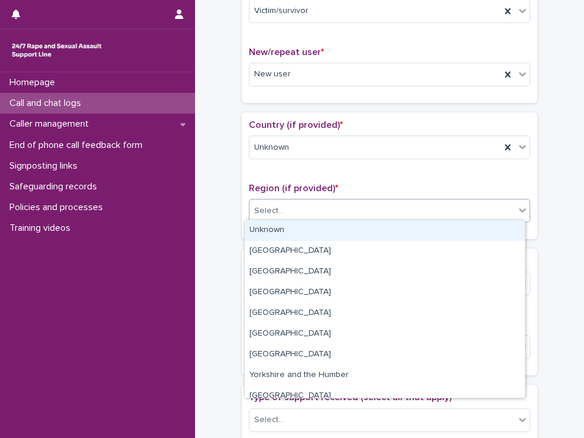
click at [438, 210] on div "Select..." at bounding box center [383, 211] width 266 height 20
click at [412, 231] on div "Unknown" at bounding box center [385, 230] width 280 height 21
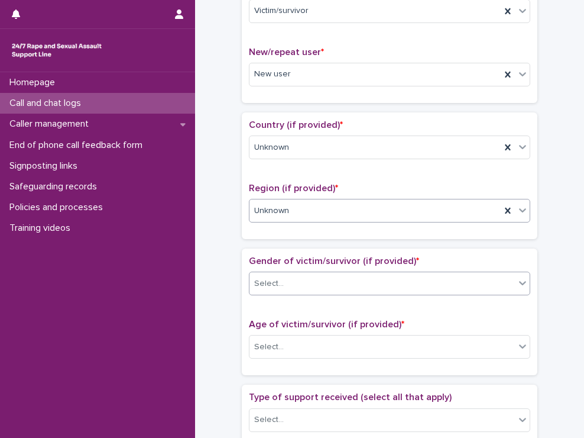
click at [369, 282] on div "Select..." at bounding box center [383, 284] width 266 height 20
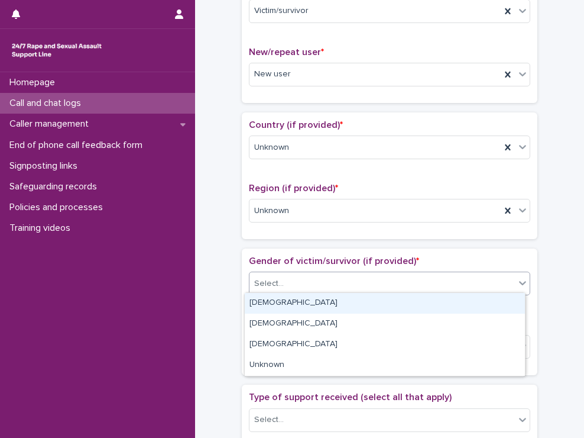
click at [345, 310] on div "[DEMOGRAPHIC_DATA]" at bounding box center [385, 303] width 280 height 21
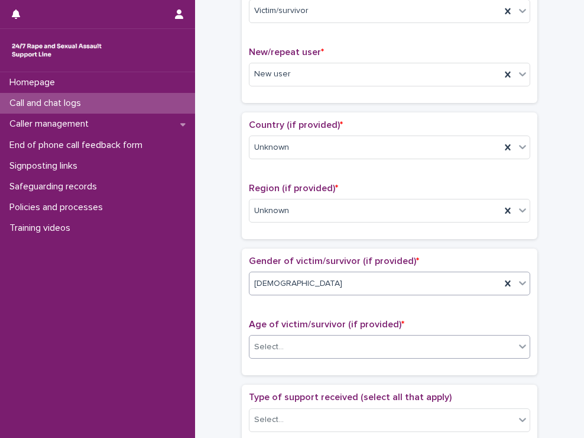
click at [338, 348] on div "Select..." at bounding box center [383, 347] width 266 height 20
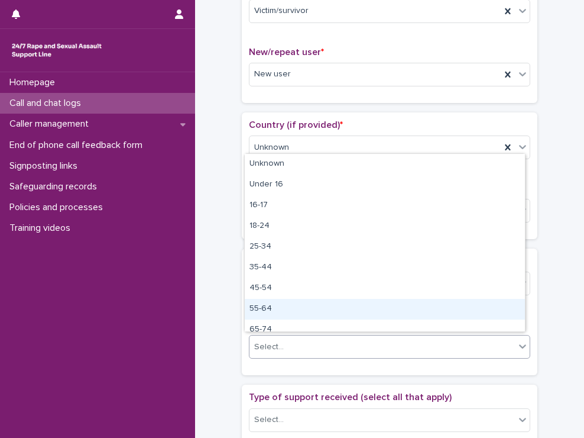
click at [338, 306] on div "55-64" at bounding box center [385, 309] width 280 height 21
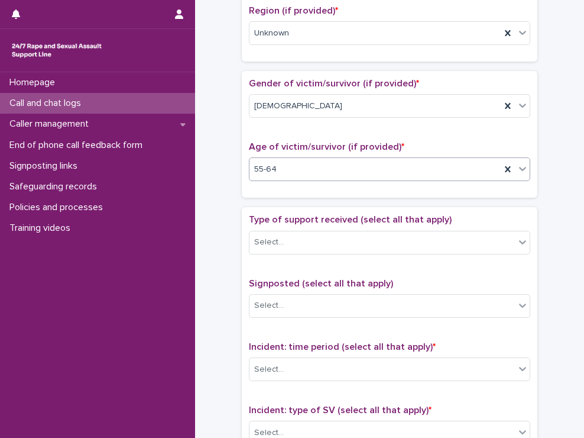
scroll to position [532, 0]
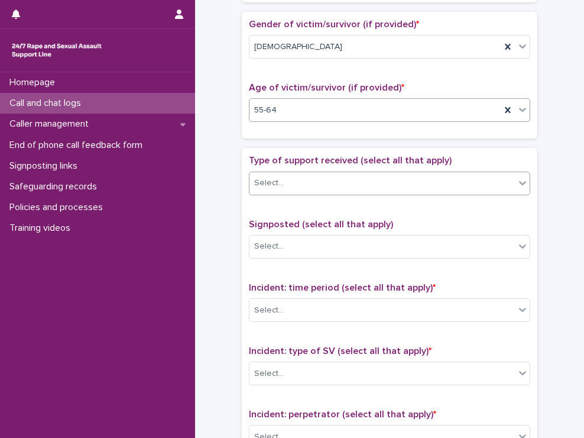
click at [363, 181] on div "Select..." at bounding box center [383, 183] width 266 height 20
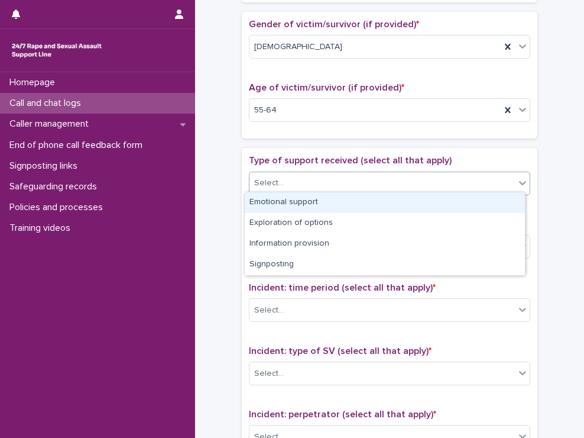
click at [353, 209] on div "Emotional support" at bounding box center [385, 202] width 280 height 21
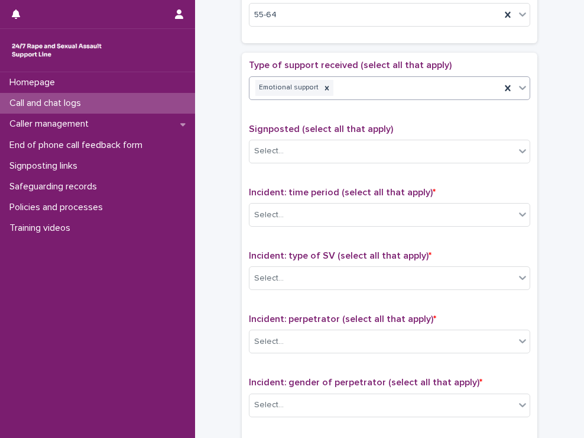
scroll to position [651, 0]
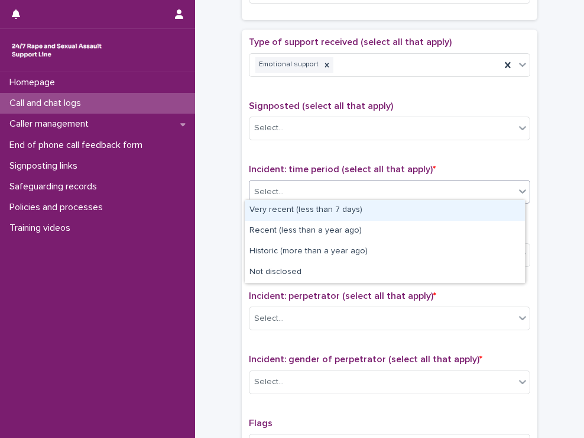
click at [365, 198] on div "Select..." at bounding box center [390, 192] width 282 height 24
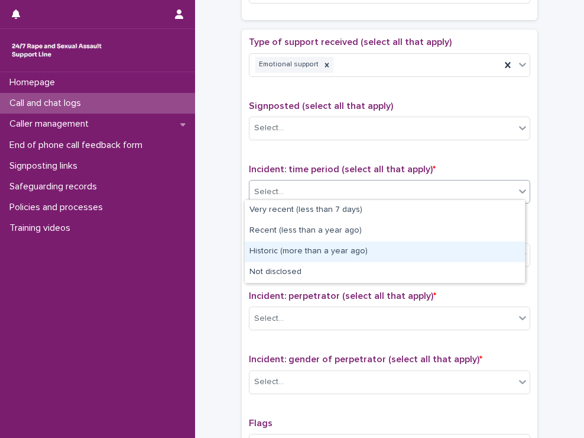
click at [358, 248] on div "Historic (more than a year ago)" at bounding box center [385, 251] width 280 height 21
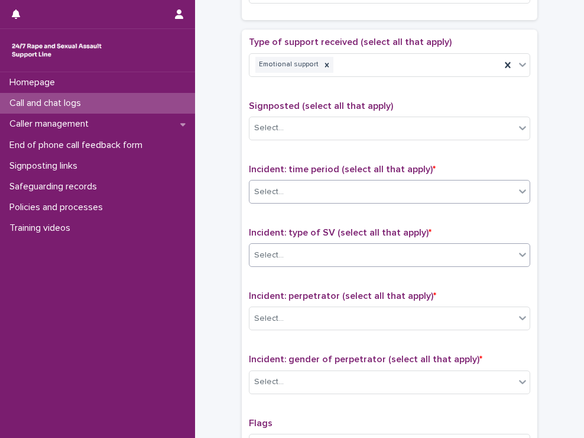
click at [357, 250] on div "Select..." at bounding box center [383, 255] width 266 height 20
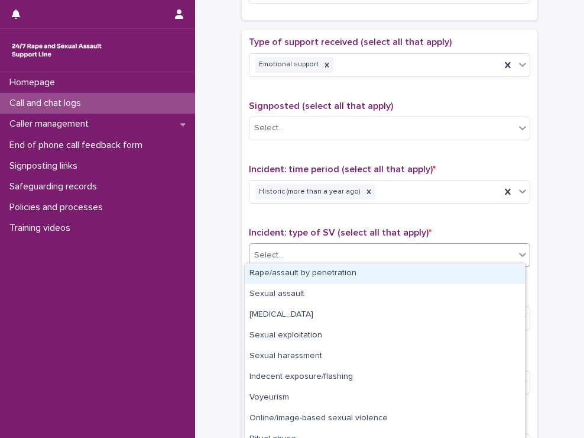
click at [354, 269] on div "Rape/assault by penetration" at bounding box center [385, 273] width 280 height 21
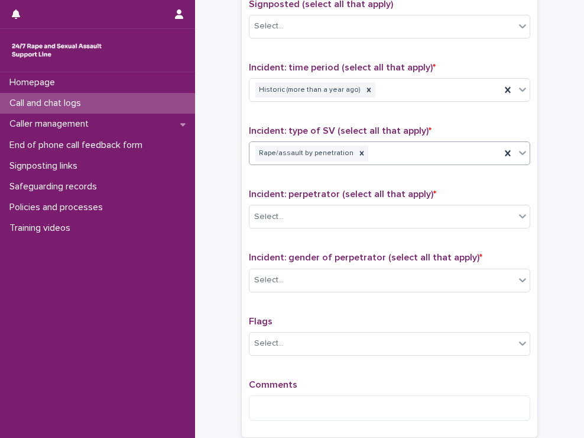
scroll to position [769, 0]
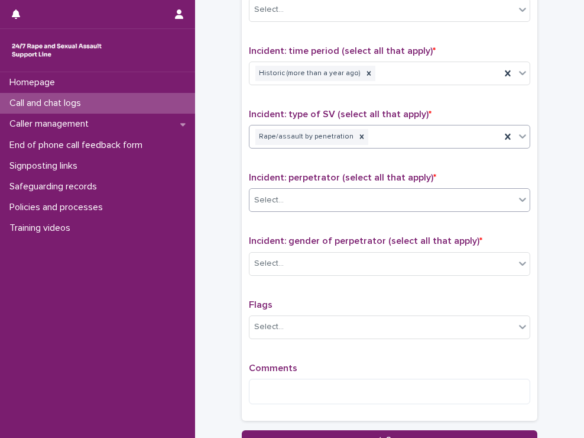
click at [364, 199] on div "Select..." at bounding box center [383, 200] width 266 height 20
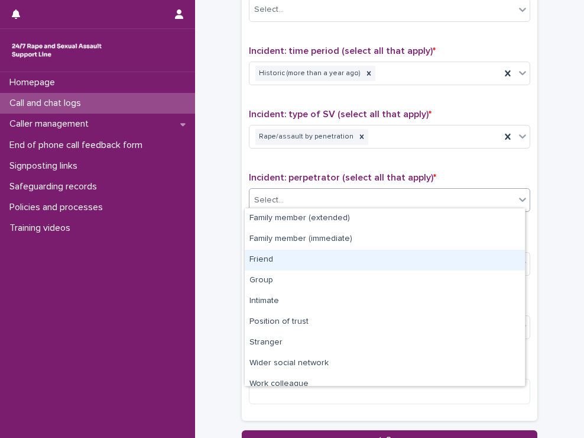
click at [360, 259] on div "Friend" at bounding box center [385, 260] width 280 height 21
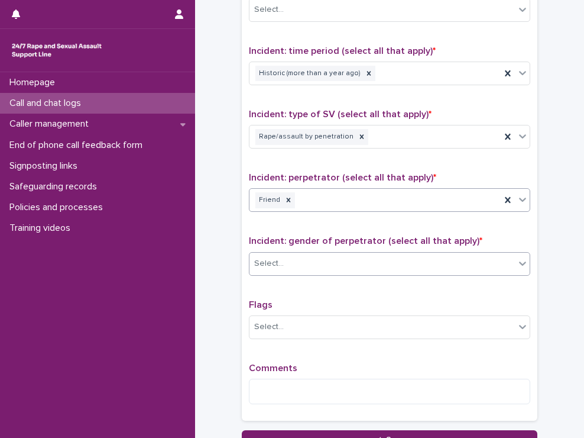
click at [363, 254] on div "Select..." at bounding box center [383, 264] width 266 height 20
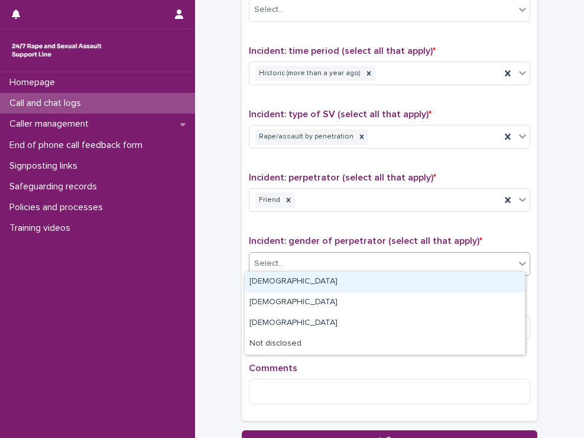
click at [357, 286] on div "[DEMOGRAPHIC_DATA]" at bounding box center [385, 282] width 280 height 21
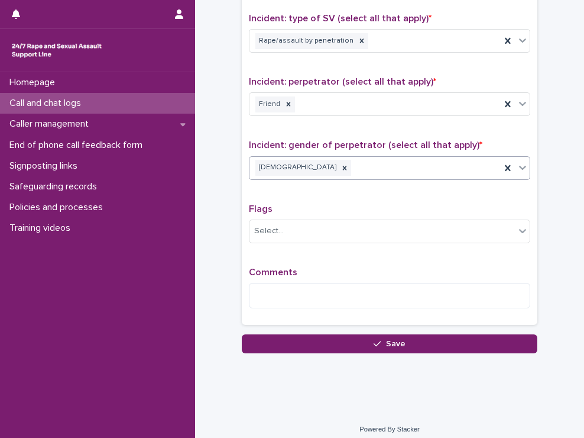
scroll to position [868, 0]
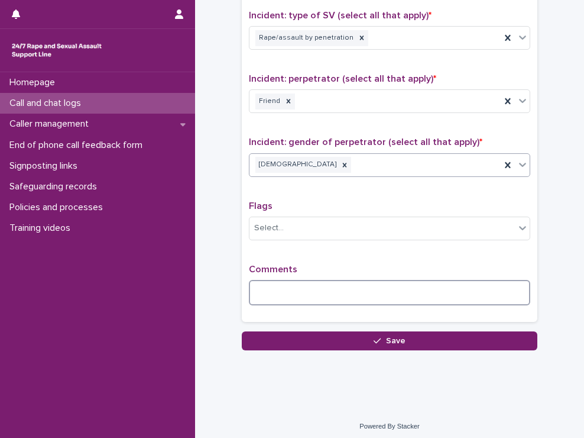
click at [336, 285] on textarea at bounding box center [390, 292] width 282 height 25
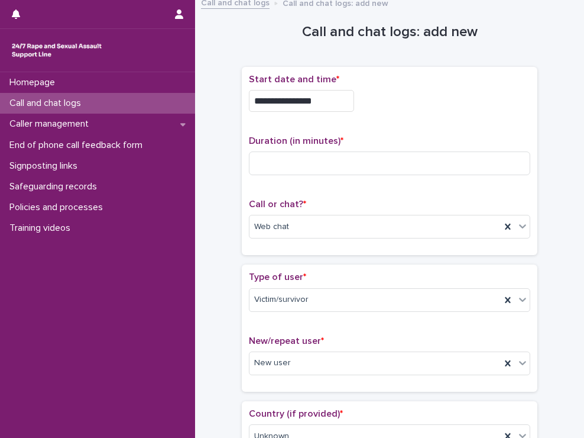
scroll to position [0, 0]
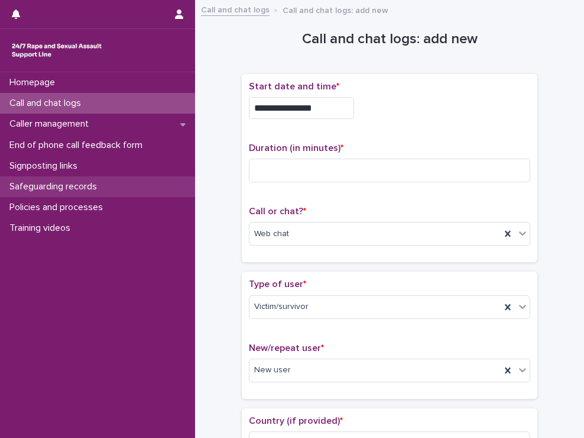
type textarea "**********"
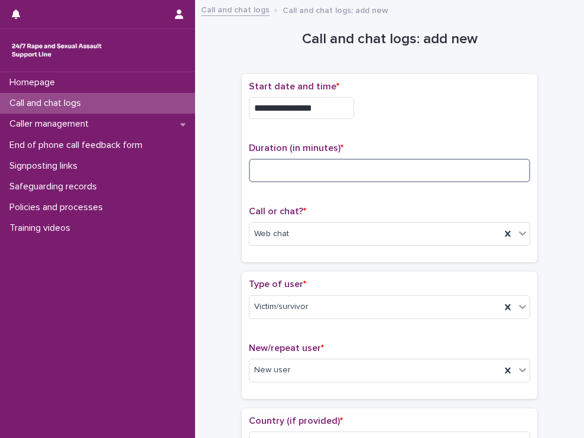
click at [309, 170] on input at bounding box center [390, 171] width 282 height 24
click at [391, 172] on input at bounding box center [390, 171] width 282 height 24
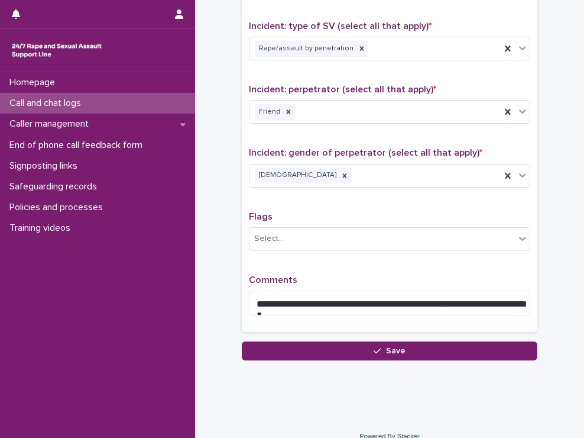
scroll to position [868, 0]
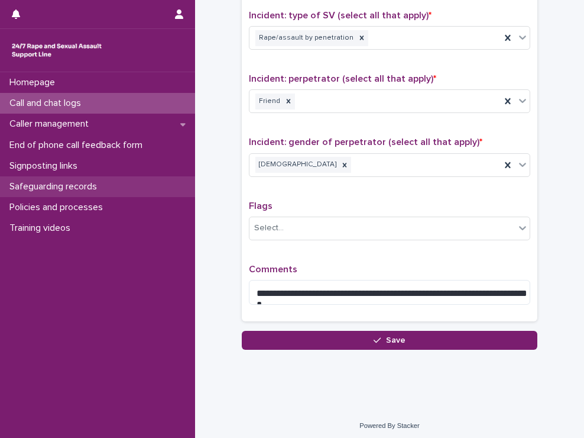
type input "**"
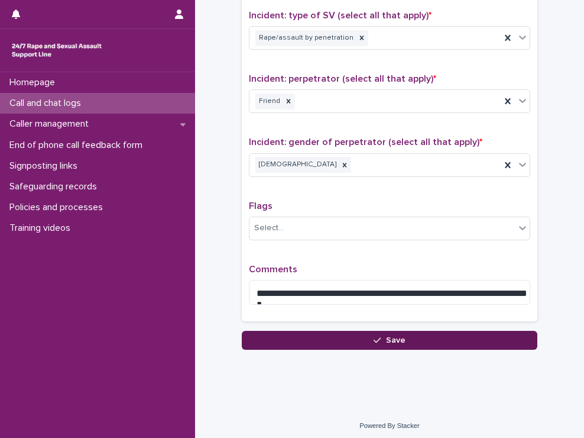
click at [379, 337] on div "button" at bounding box center [380, 340] width 12 height 8
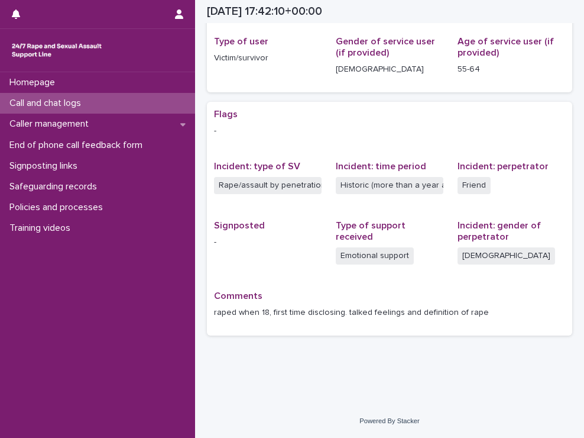
scroll to position [167, 0]
